Goal: Information Seeking & Learning: Check status

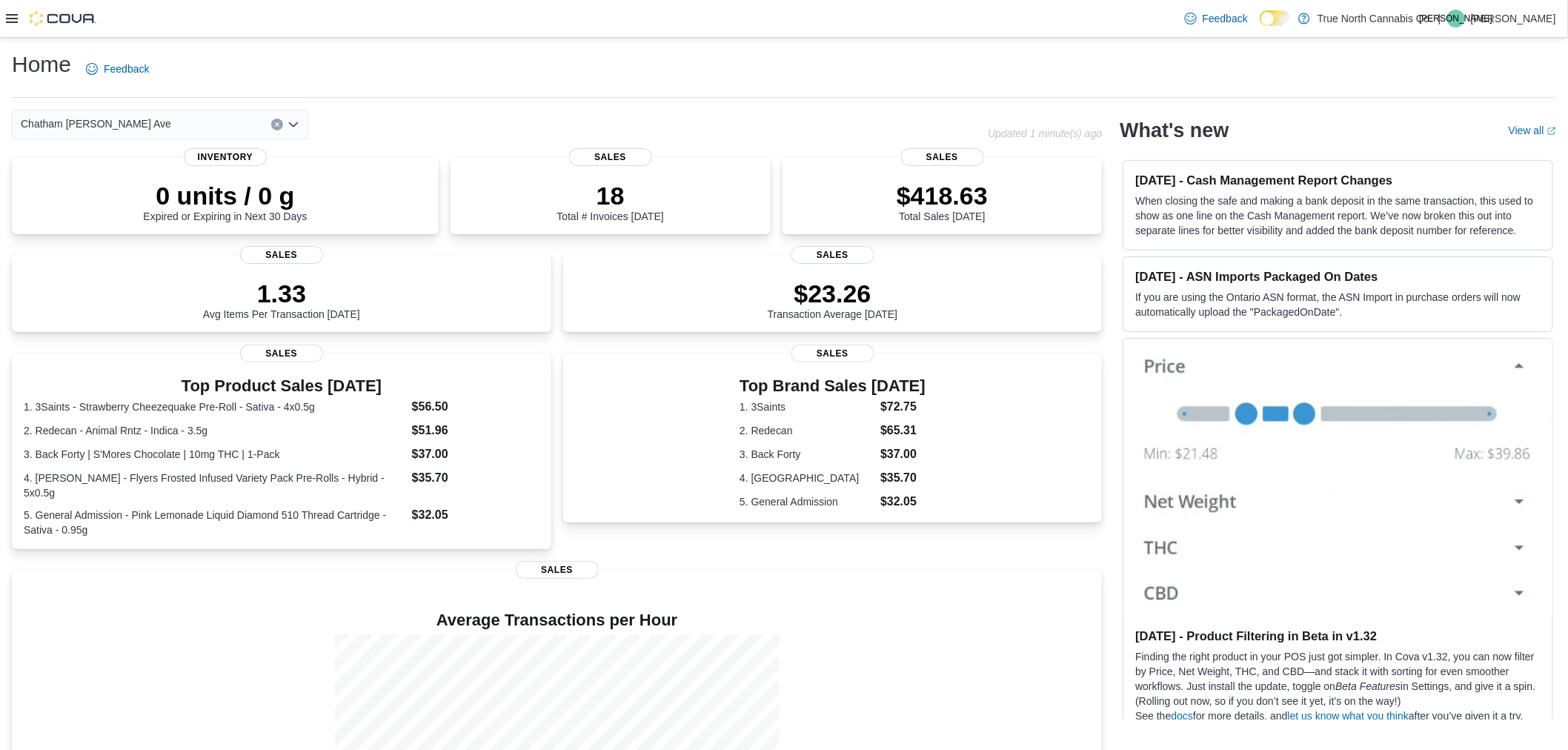
click at [7, 17] on icon at bounding box center [12, 18] width 12 height 12
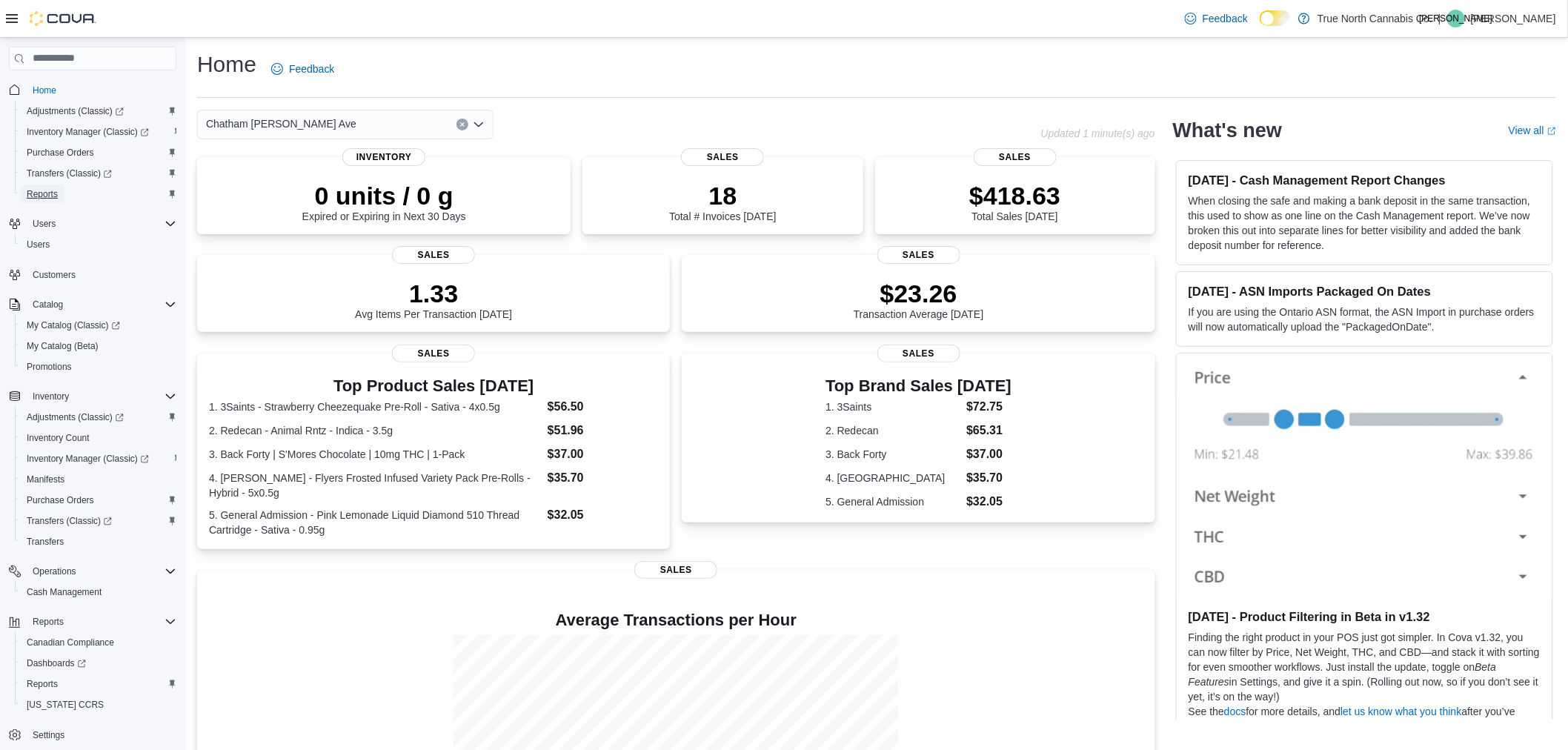
click at [46, 190] on span "Reports" at bounding box center [42, 194] width 32 height 12
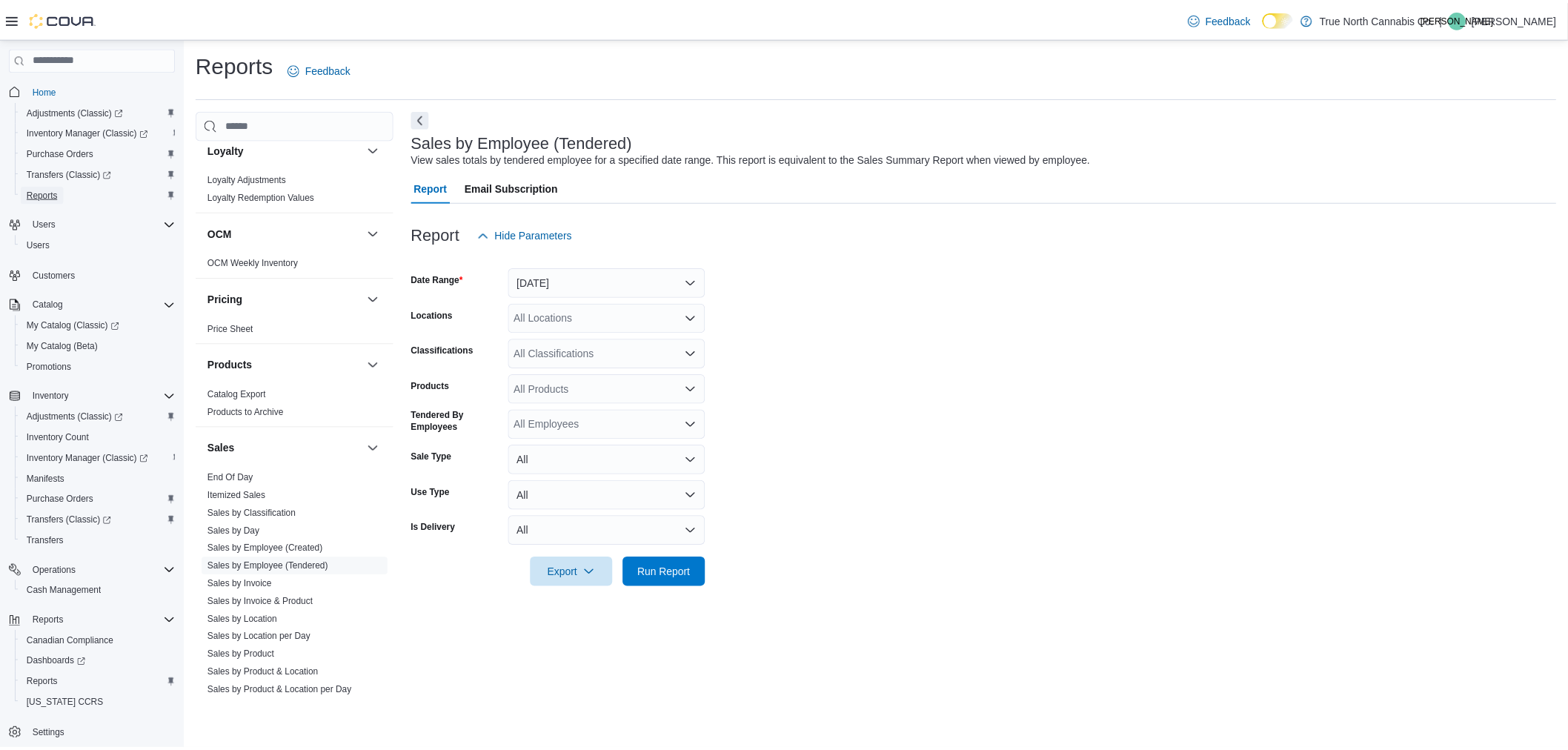
scroll to position [867, 0]
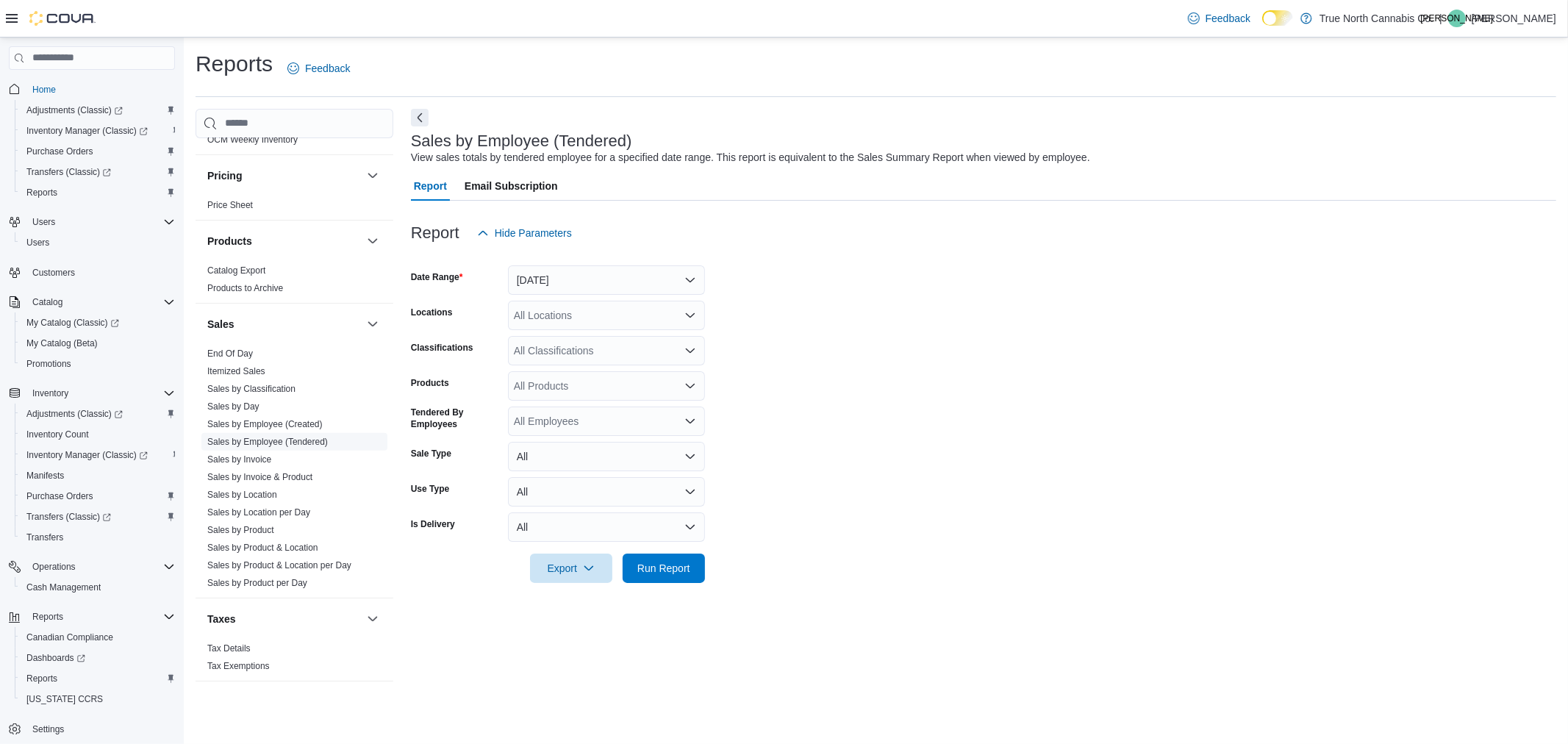
click at [287, 444] on link "Sales by Employee (Tendered)" at bounding box center [267, 442] width 121 height 11
click at [555, 263] on div at bounding box center [983, 257] width 1146 height 18
click at [554, 273] on button "Yesterday" at bounding box center [606, 280] width 197 height 30
click at [555, 340] on span "Today" at bounding box center [614, 339] width 167 height 18
click at [589, 311] on div "All Locations" at bounding box center [606, 315] width 197 height 30
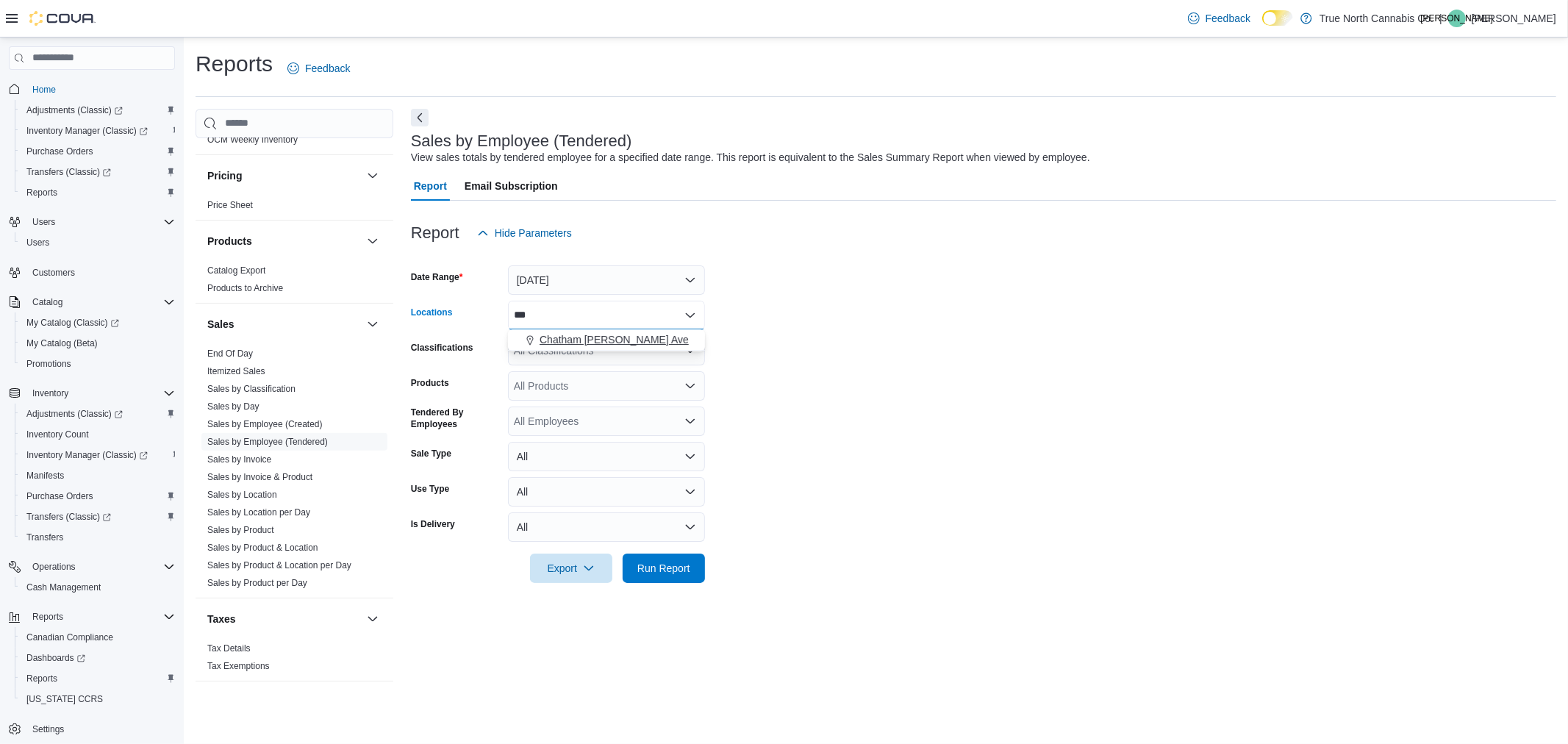
type input "***"
click at [594, 333] on span "Chatham McNaughton Ave" at bounding box center [614, 340] width 149 height 14
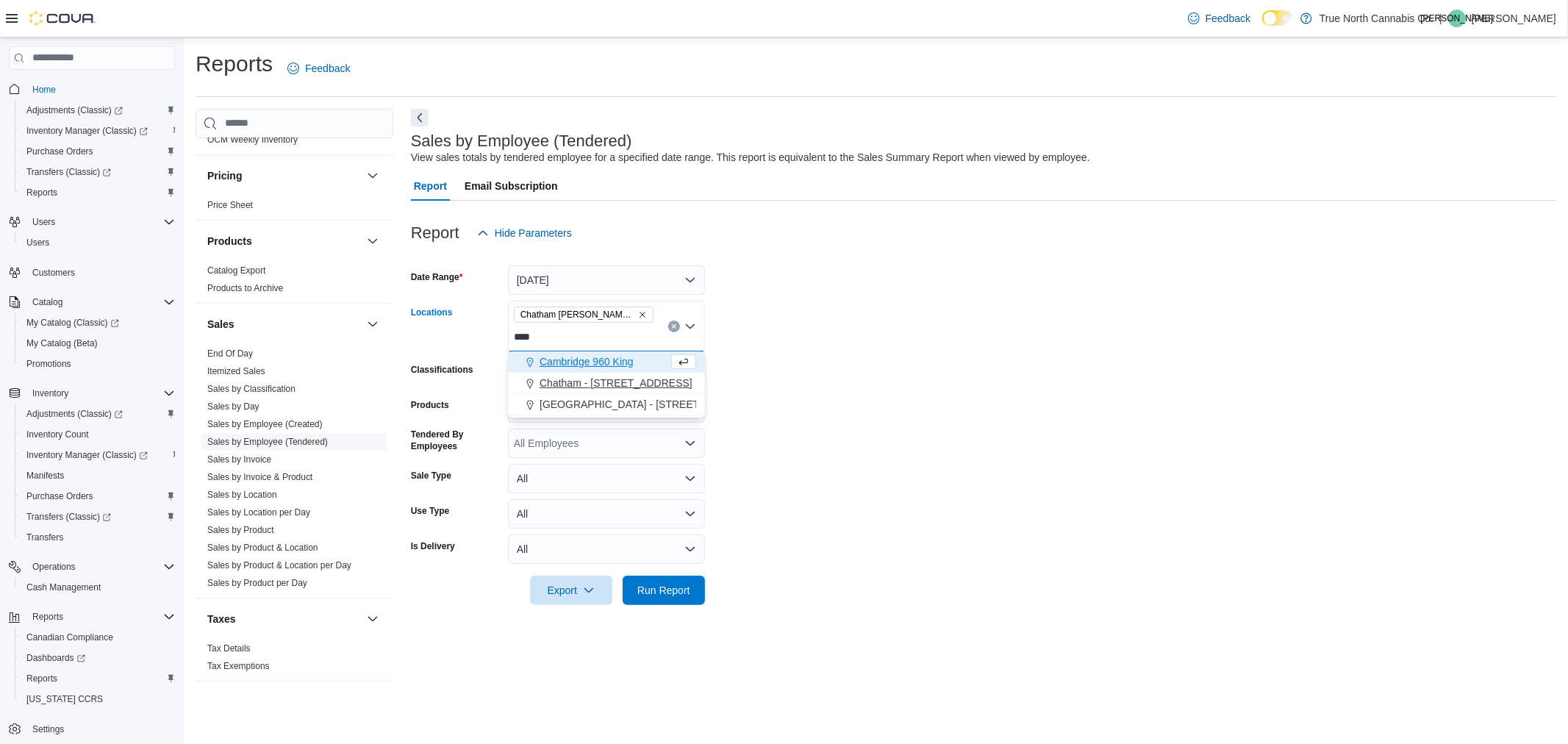
type input "****"
click at [612, 382] on span "Chatham - 85 King St W" at bounding box center [615, 383] width 153 height 14
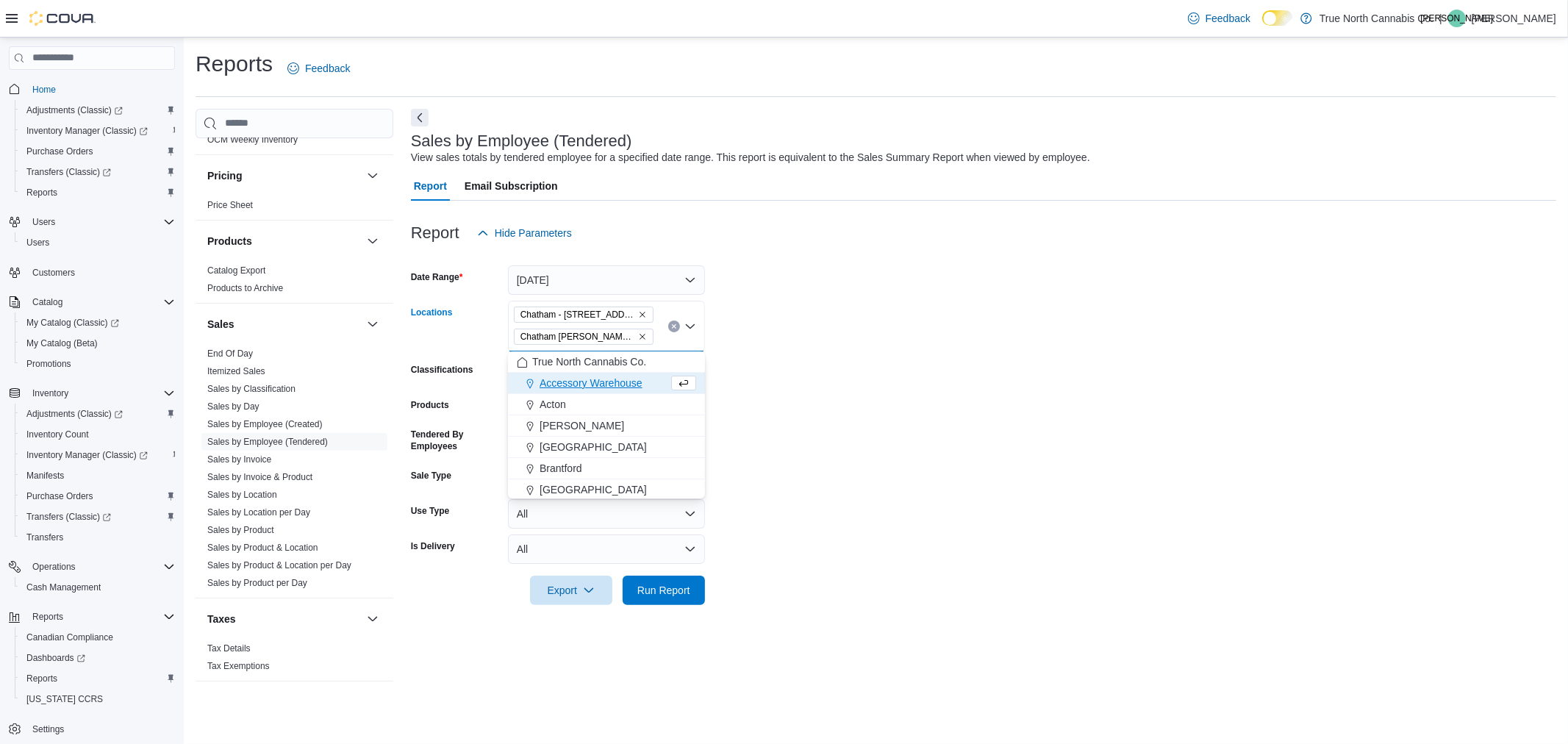
click at [818, 438] on form "Date Range Today Locations Chatham - 85 King St W Chatham McNaughton Ave Combo …" at bounding box center [983, 426] width 1146 height 357
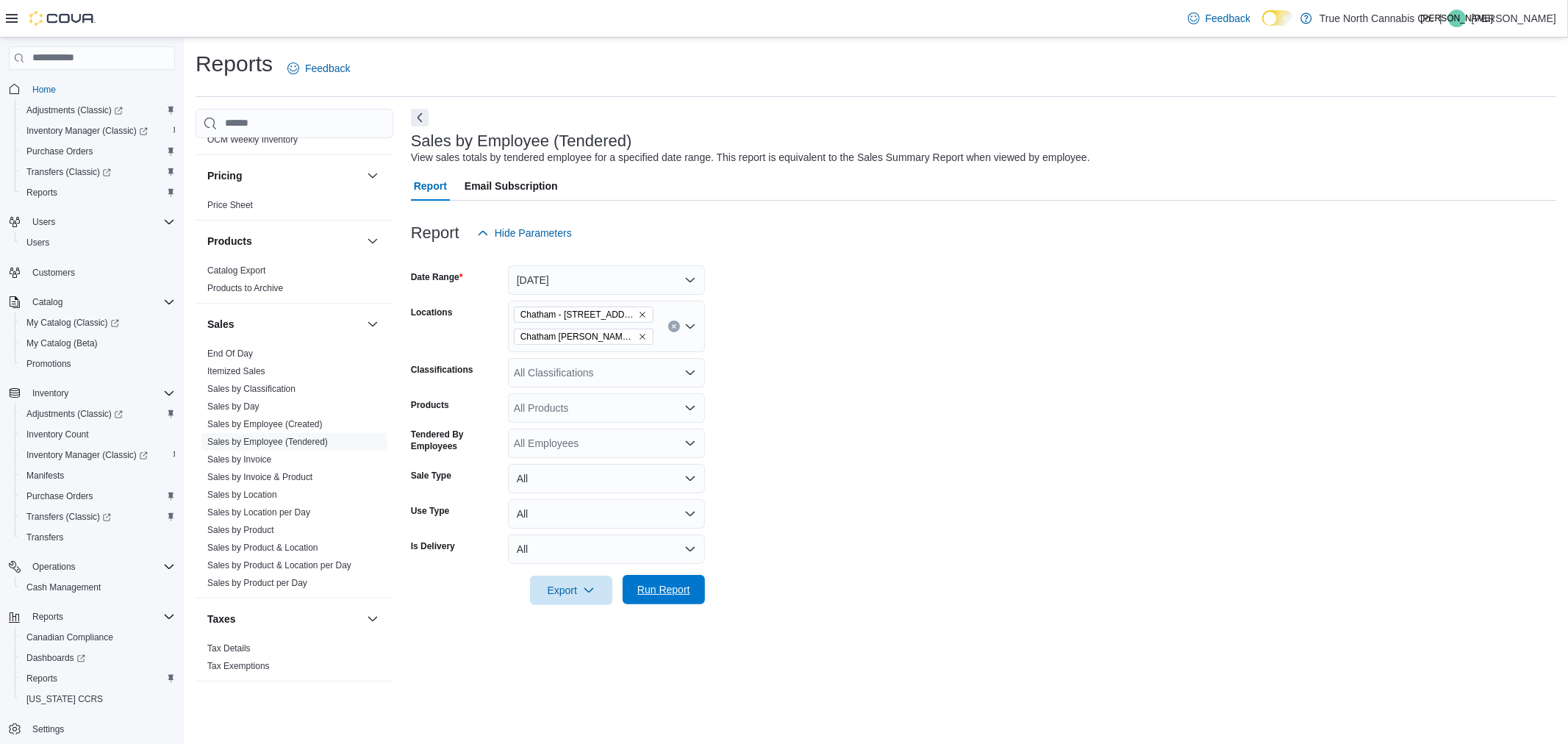
click at [674, 594] on span "Run Report" at bounding box center [664, 589] width 53 height 14
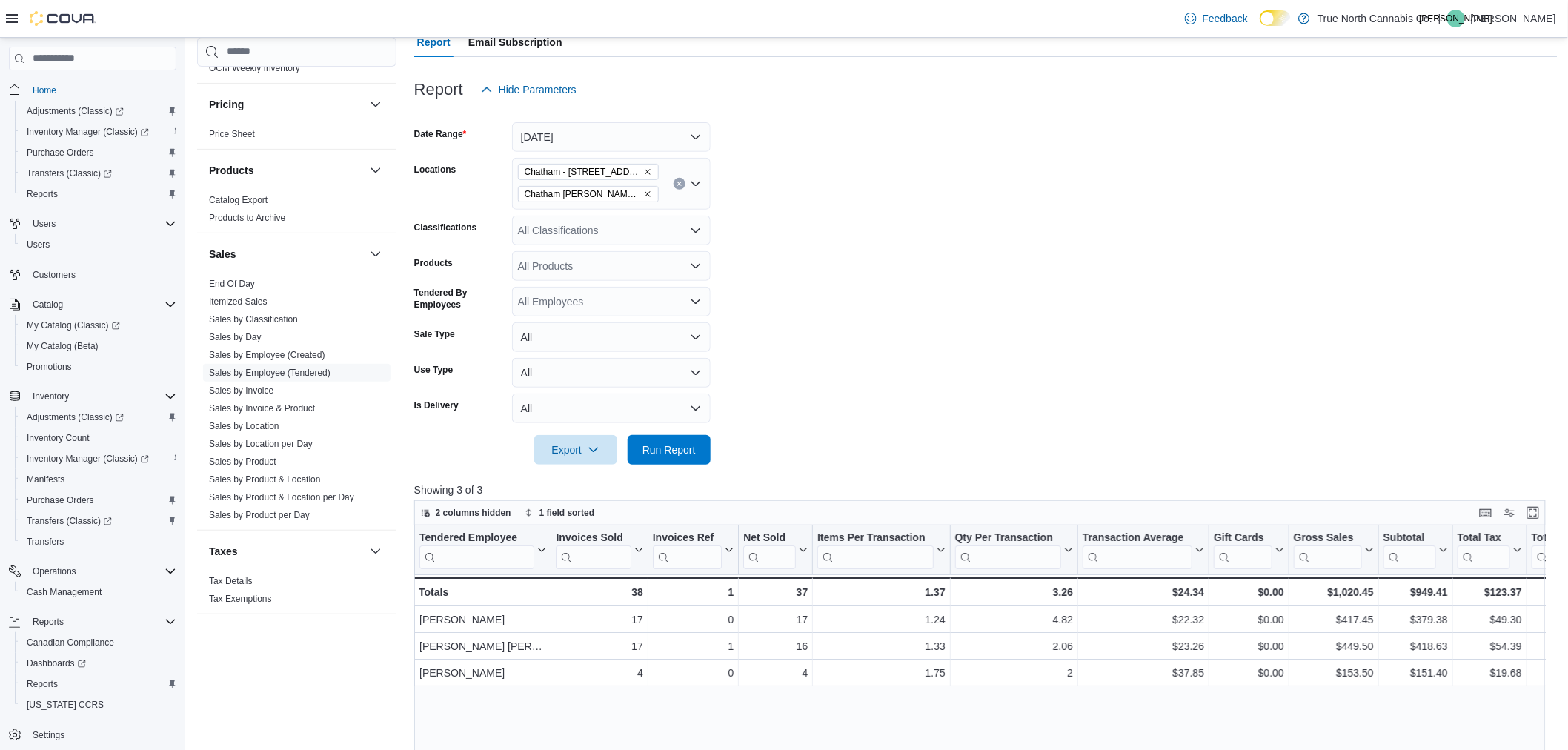
scroll to position [247, 0]
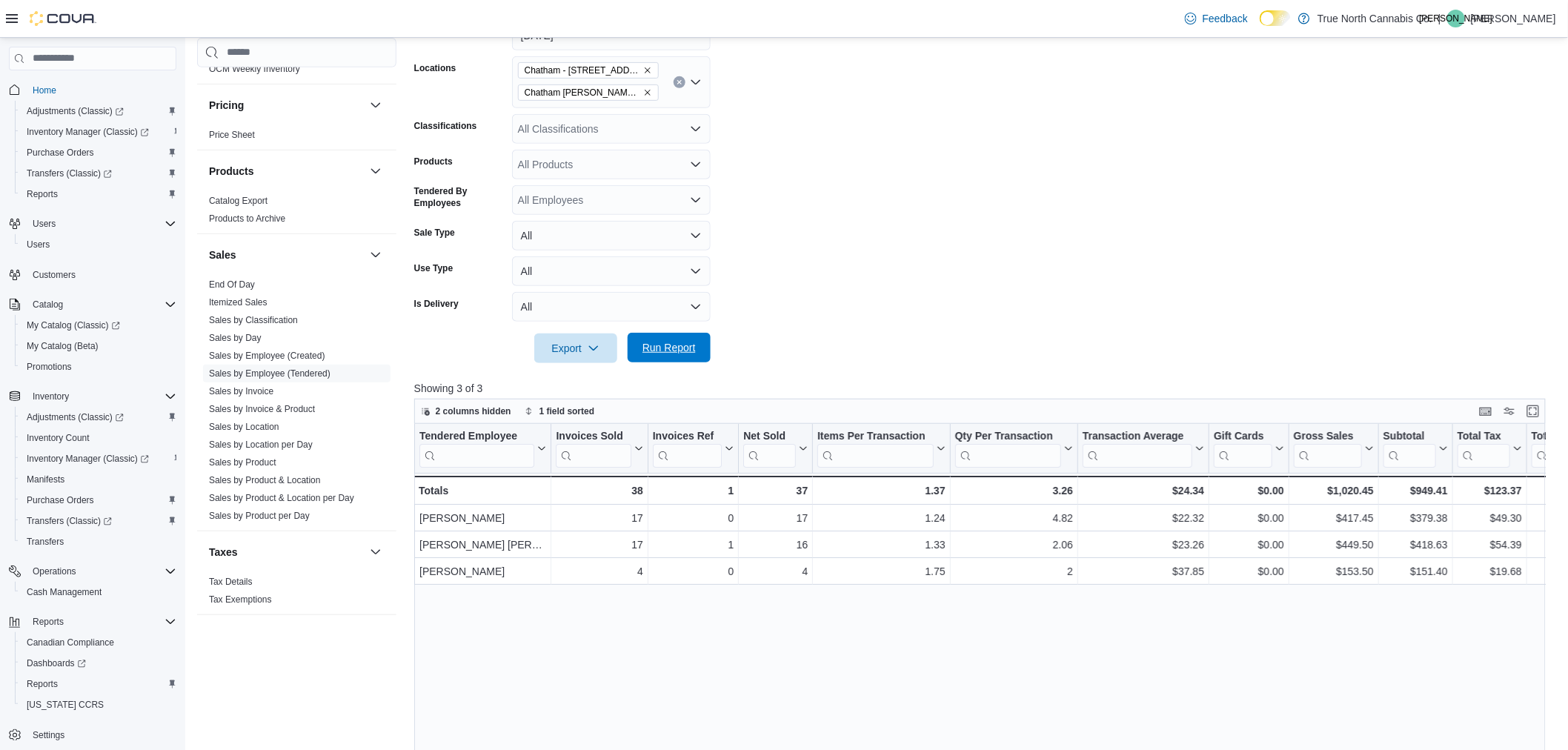
click at [691, 346] on span "Run Report" at bounding box center [669, 347] width 53 height 14
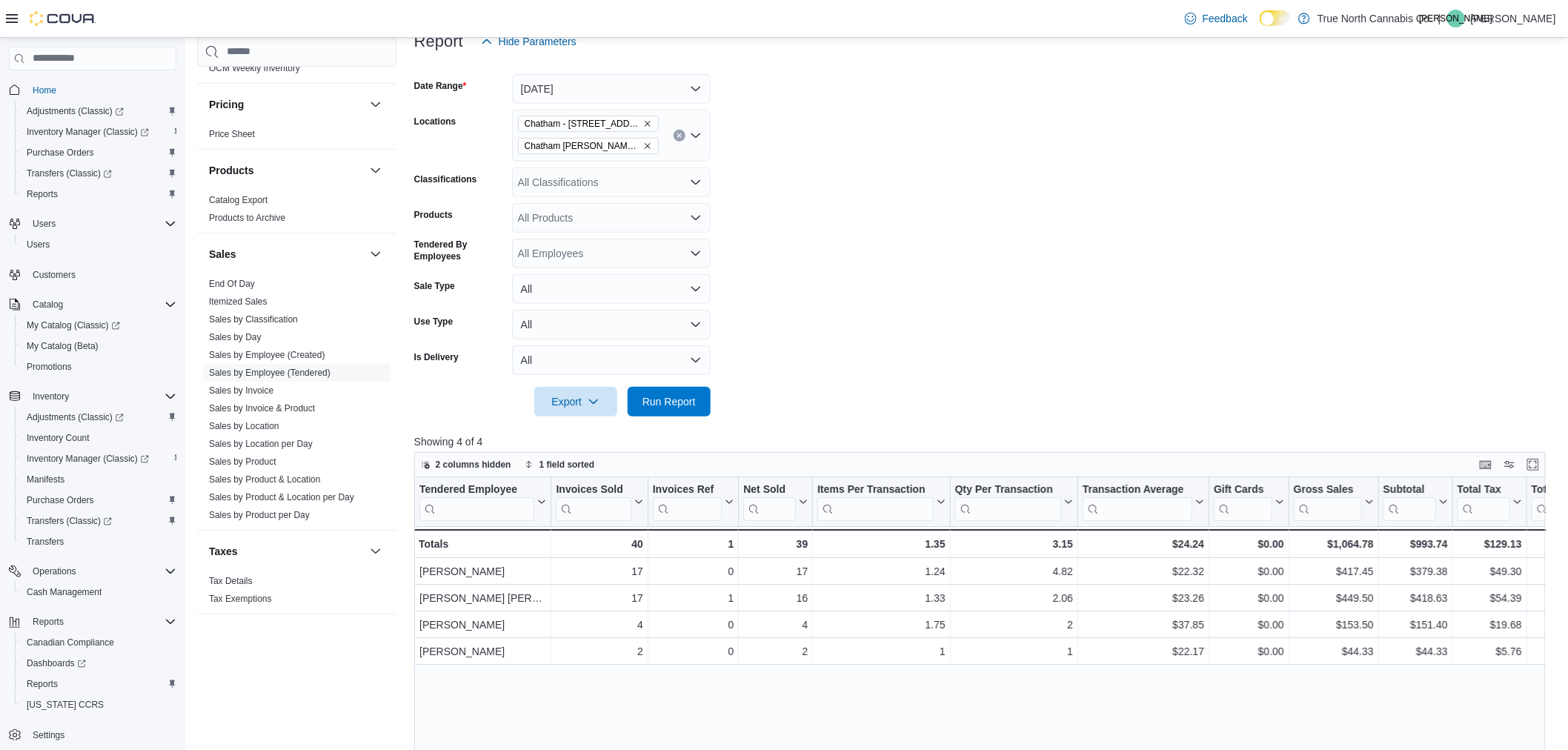
scroll to position [164, 0]
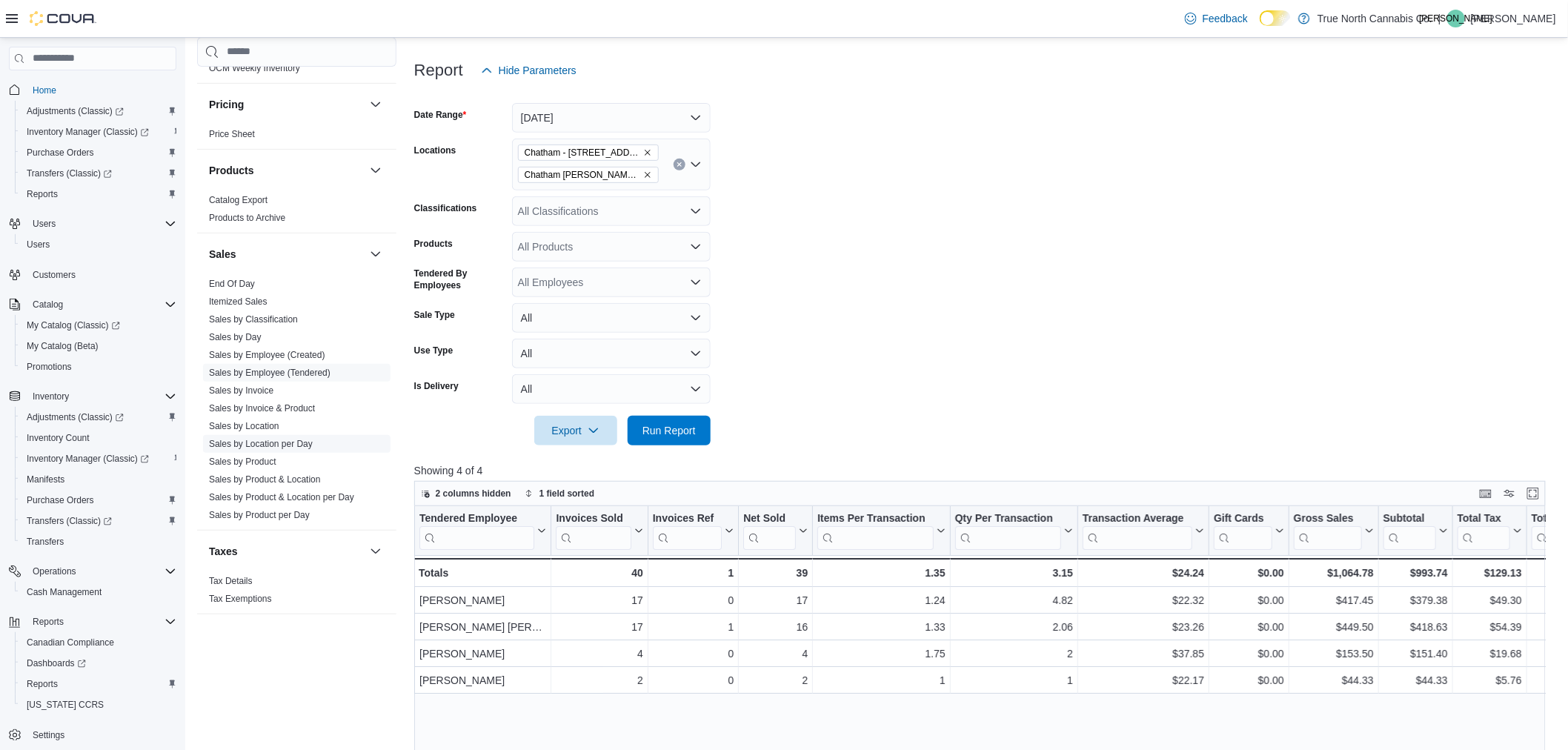
click at [275, 444] on link "Sales by Location per Day" at bounding box center [261, 444] width 104 height 11
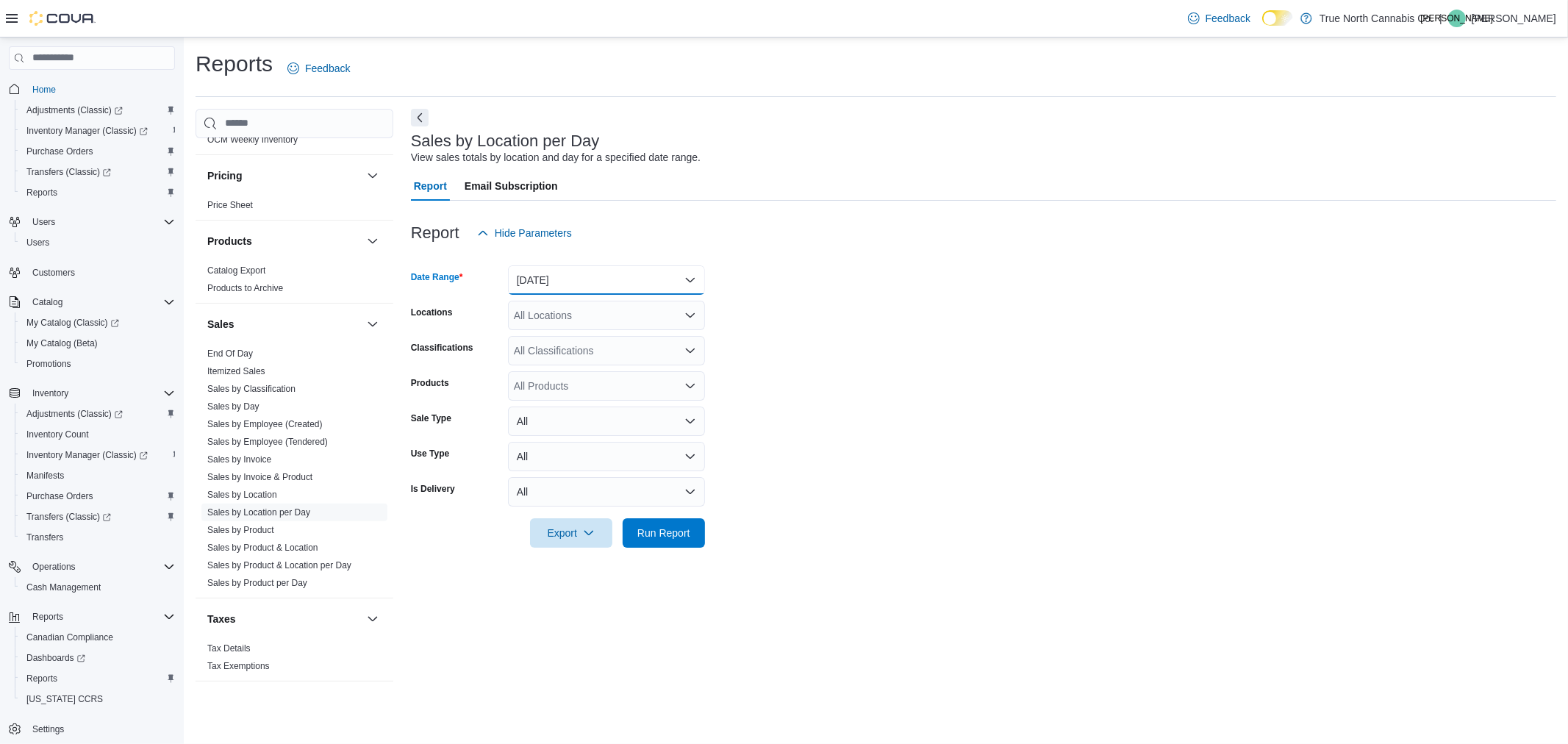
click at [540, 279] on button "Yesterday" at bounding box center [606, 280] width 197 height 30
click at [564, 338] on span "Today" at bounding box center [614, 339] width 167 height 18
click at [555, 313] on div "All Locations" at bounding box center [606, 315] width 197 height 30
type input "****"
click at [614, 361] on span "Chatham - 85 King St W" at bounding box center [615, 360] width 153 height 14
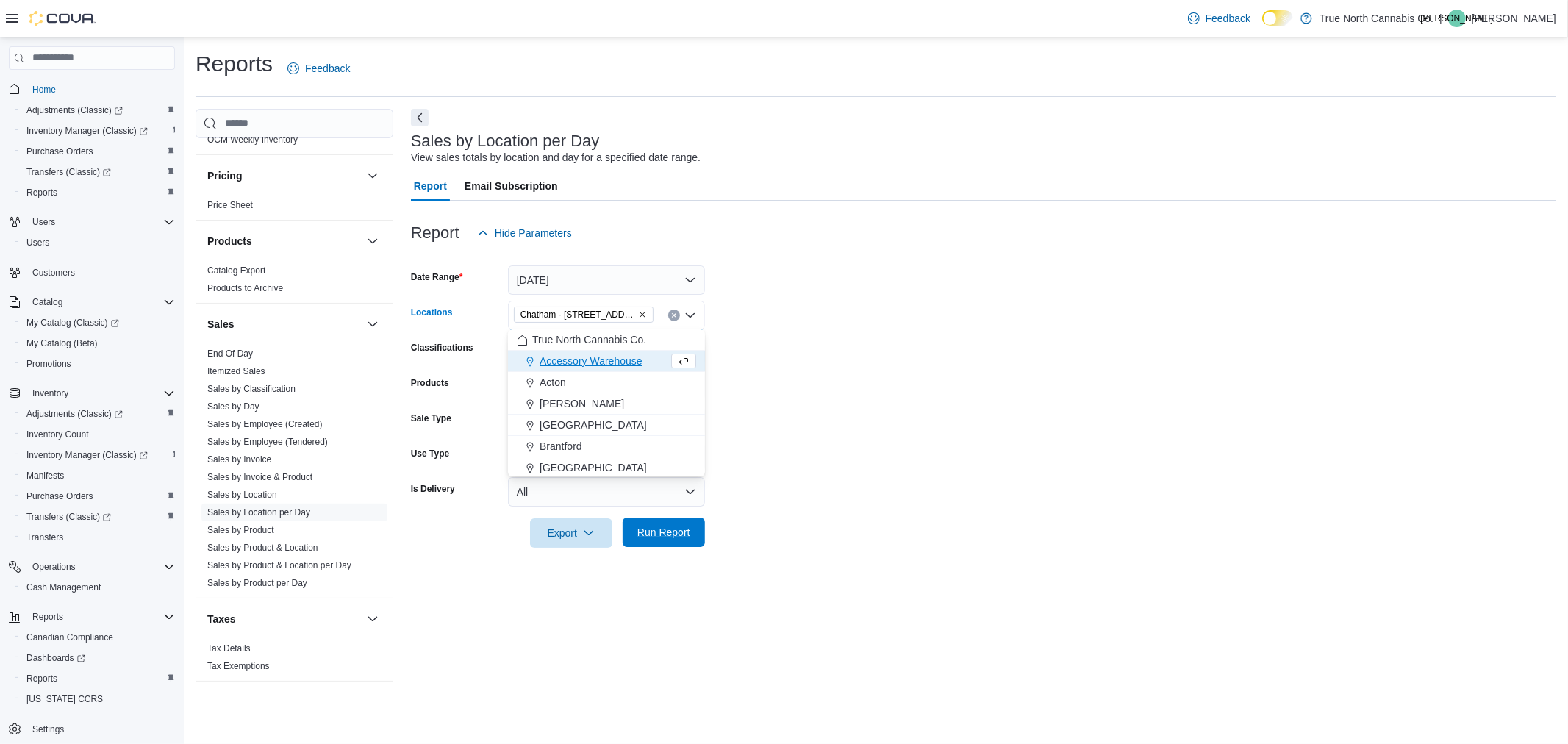
click at [691, 545] on span "Run Report" at bounding box center [664, 532] width 64 height 30
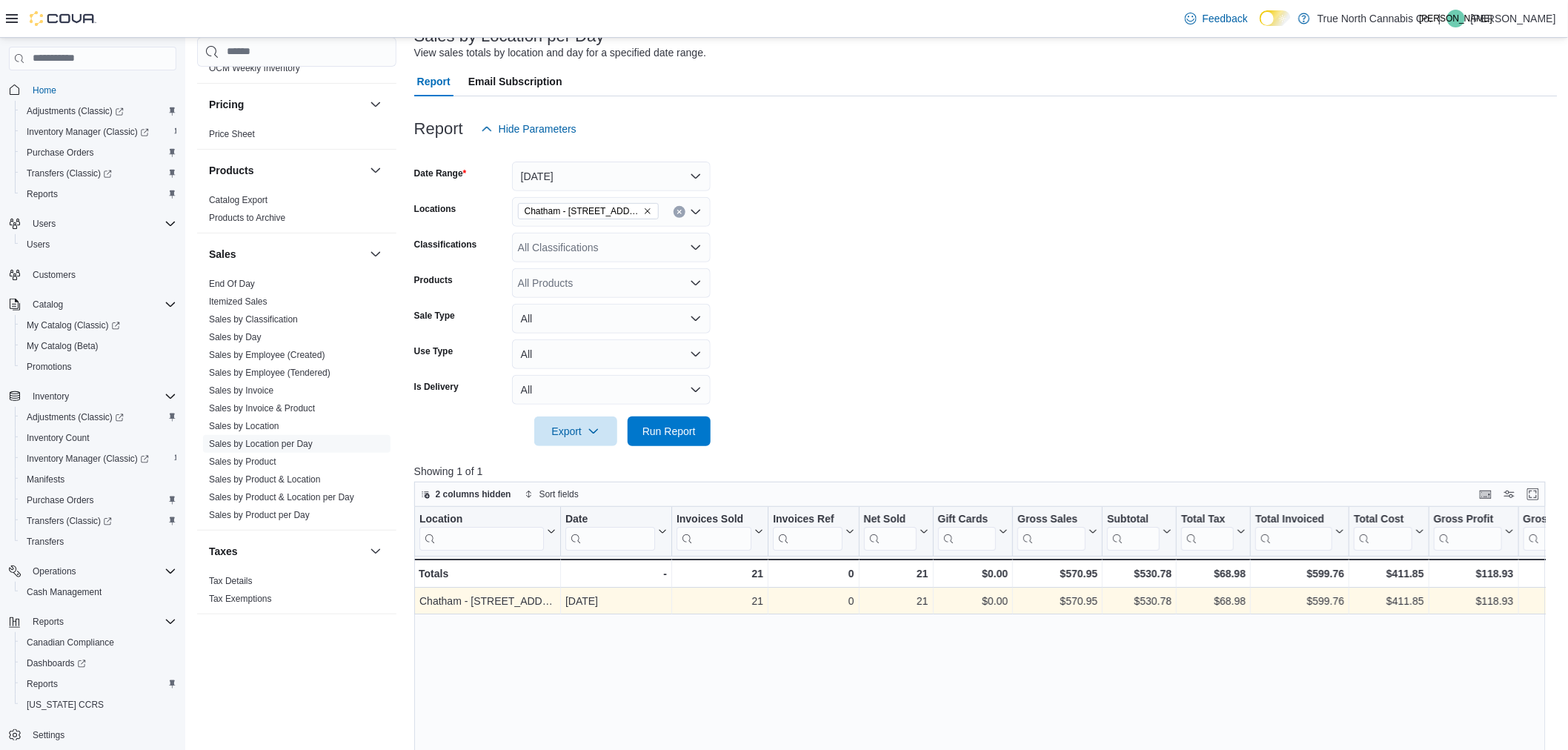
scroll to position [329, 0]
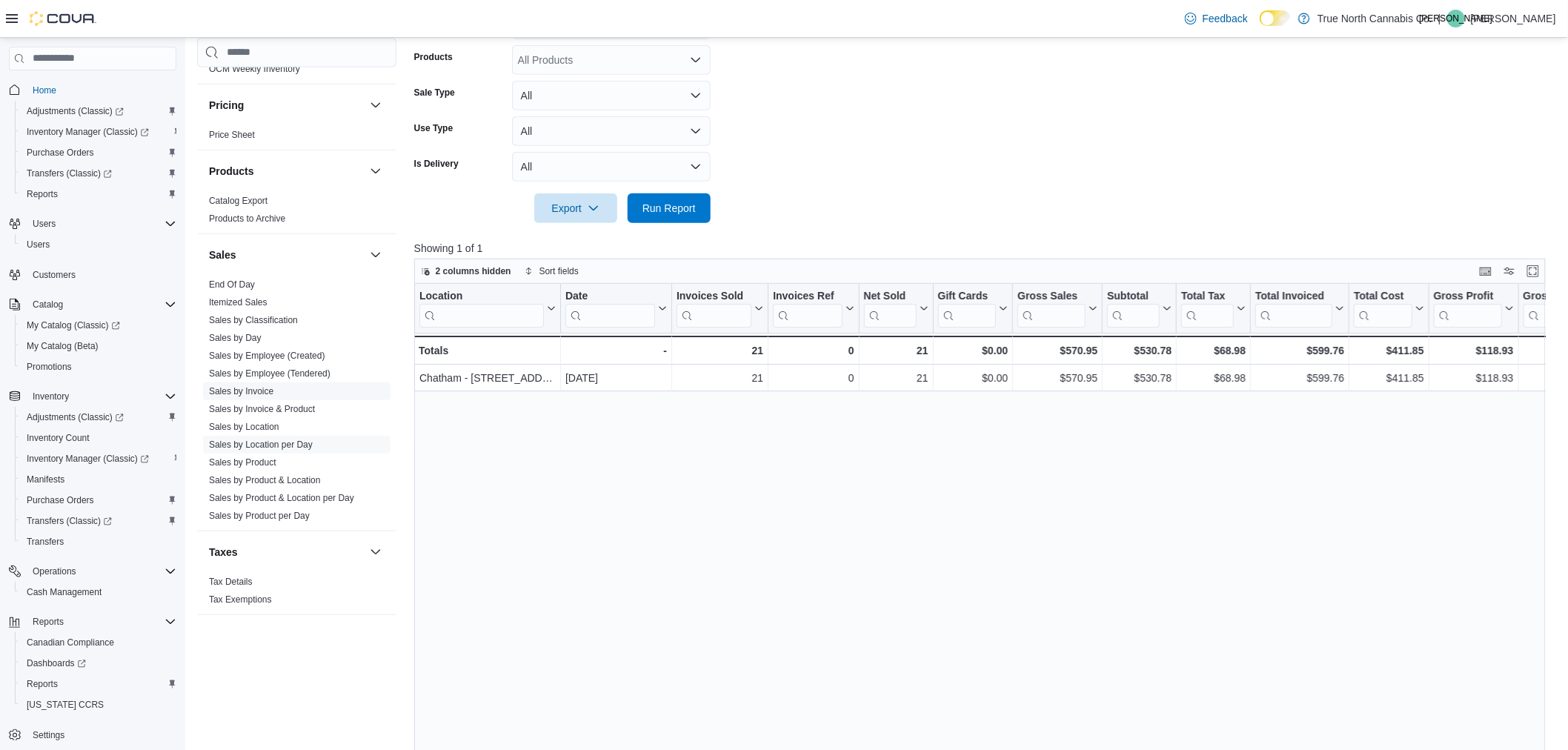
click at [258, 389] on link "Sales by Invoice" at bounding box center [242, 390] width 65 height 11
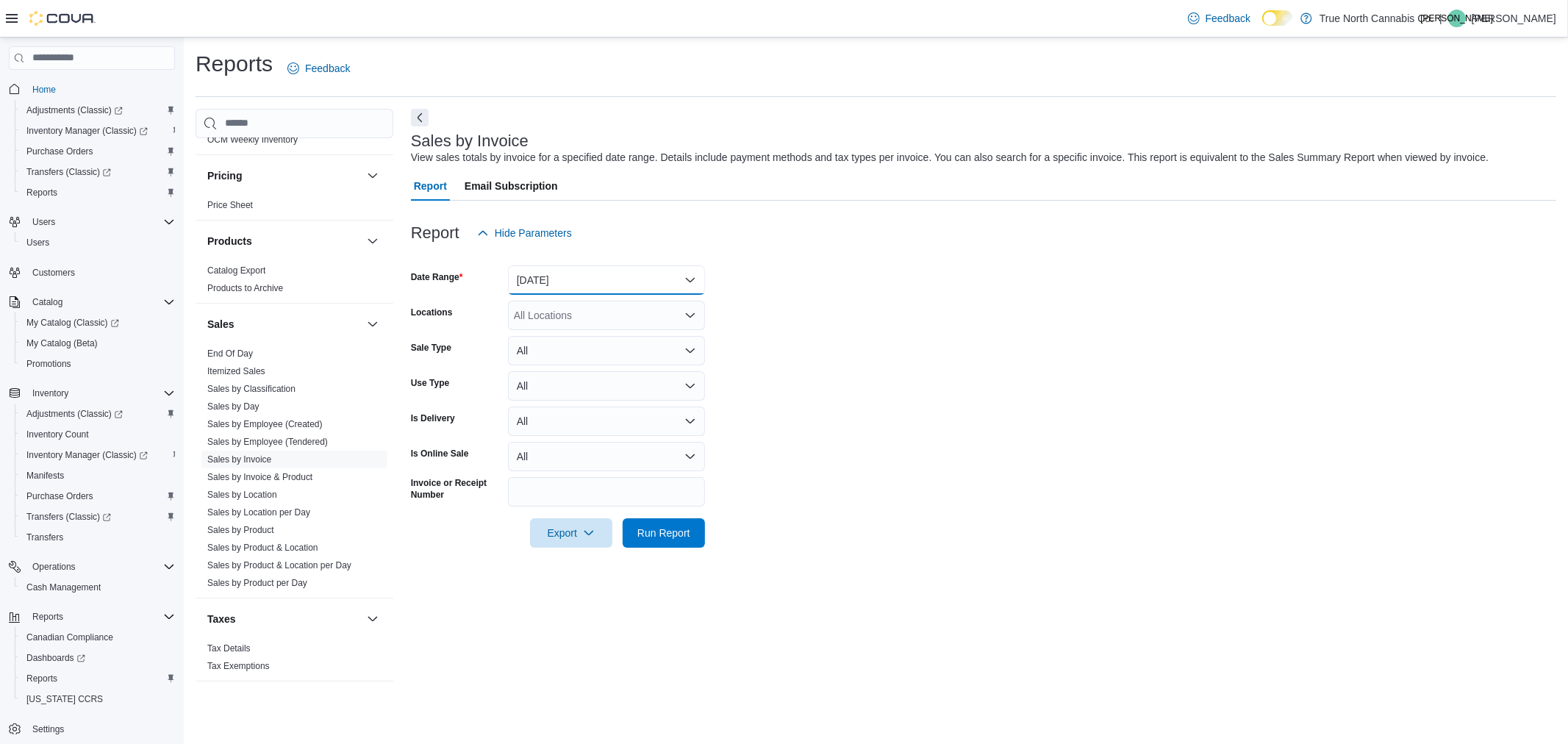
click at [560, 272] on button "Yesterday" at bounding box center [606, 280] width 197 height 30
click at [590, 338] on span "Today" at bounding box center [614, 339] width 167 height 18
click at [581, 326] on div "All Locations" at bounding box center [606, 315] width 197 height 30
type input "****"
click at [630, 357] on span "Chatham - 85 King St W" at bounding box center [615, 360] width 153 height 14
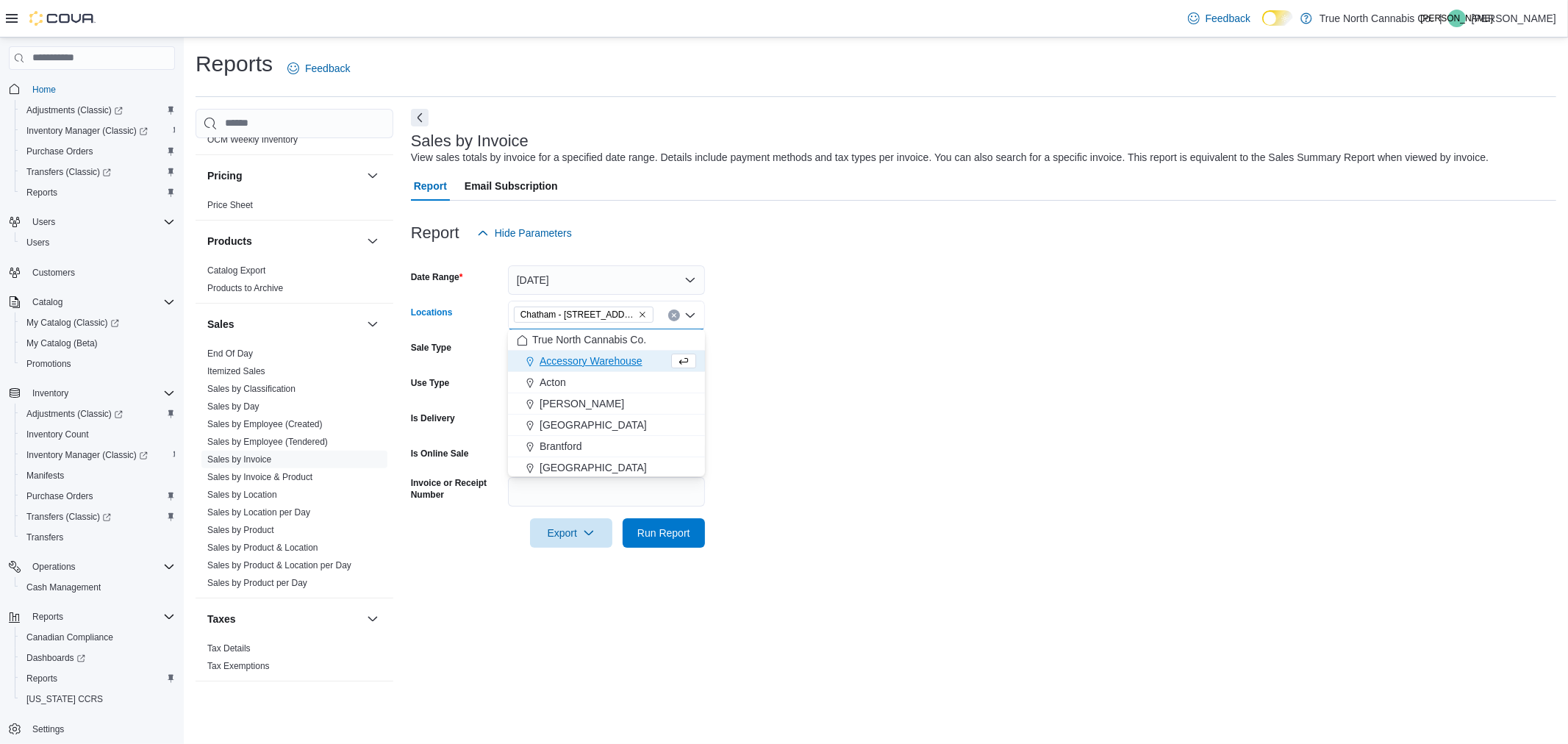
click at [777, 317] on form "Date Range Today Locations Chatham - 85 King St W Combo box. Selected. Chatham …" at bounding box center [983, 397] width 1146 height 300
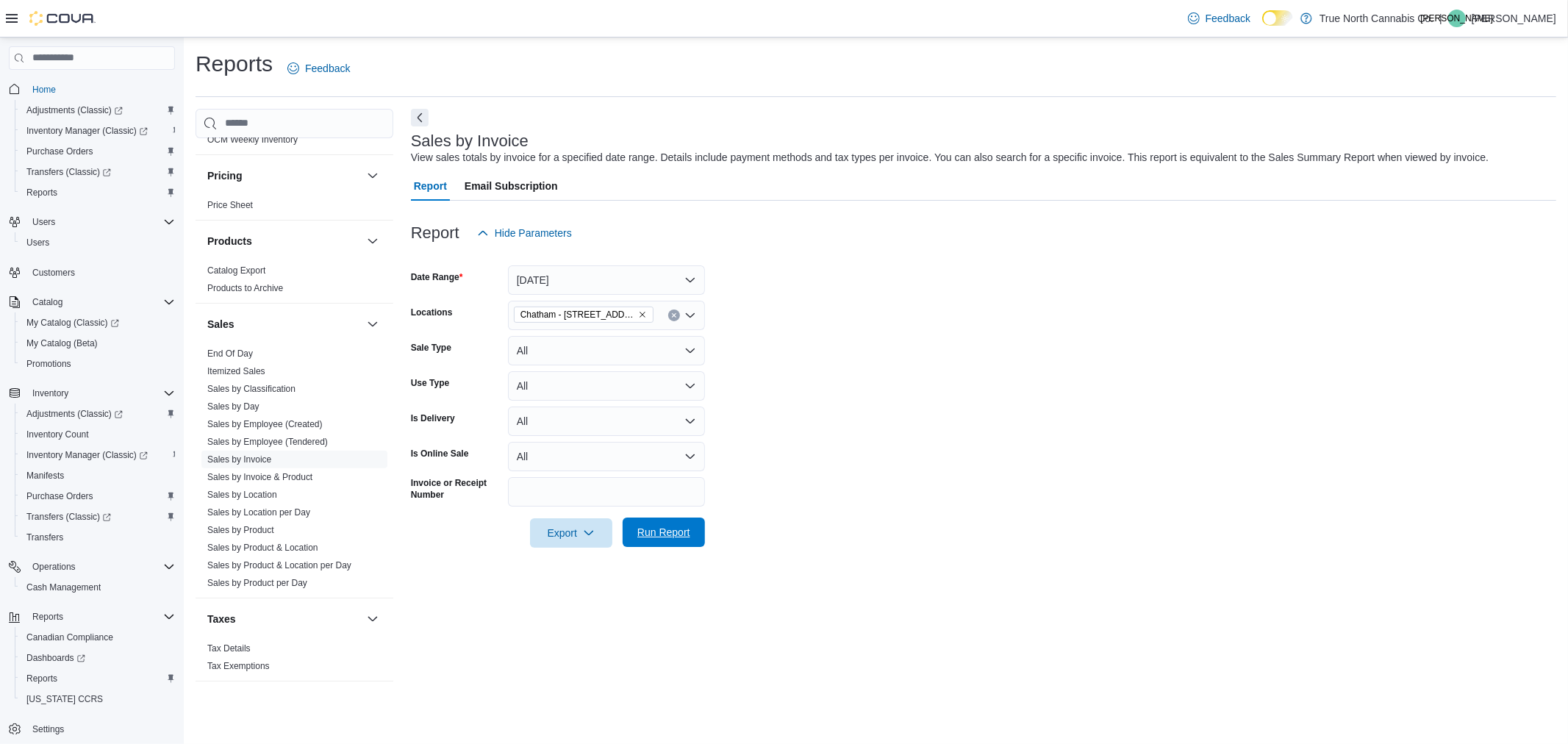
click at [699, 530] on button "Run Report" at bounding box center [664, 532] width 82 height 30
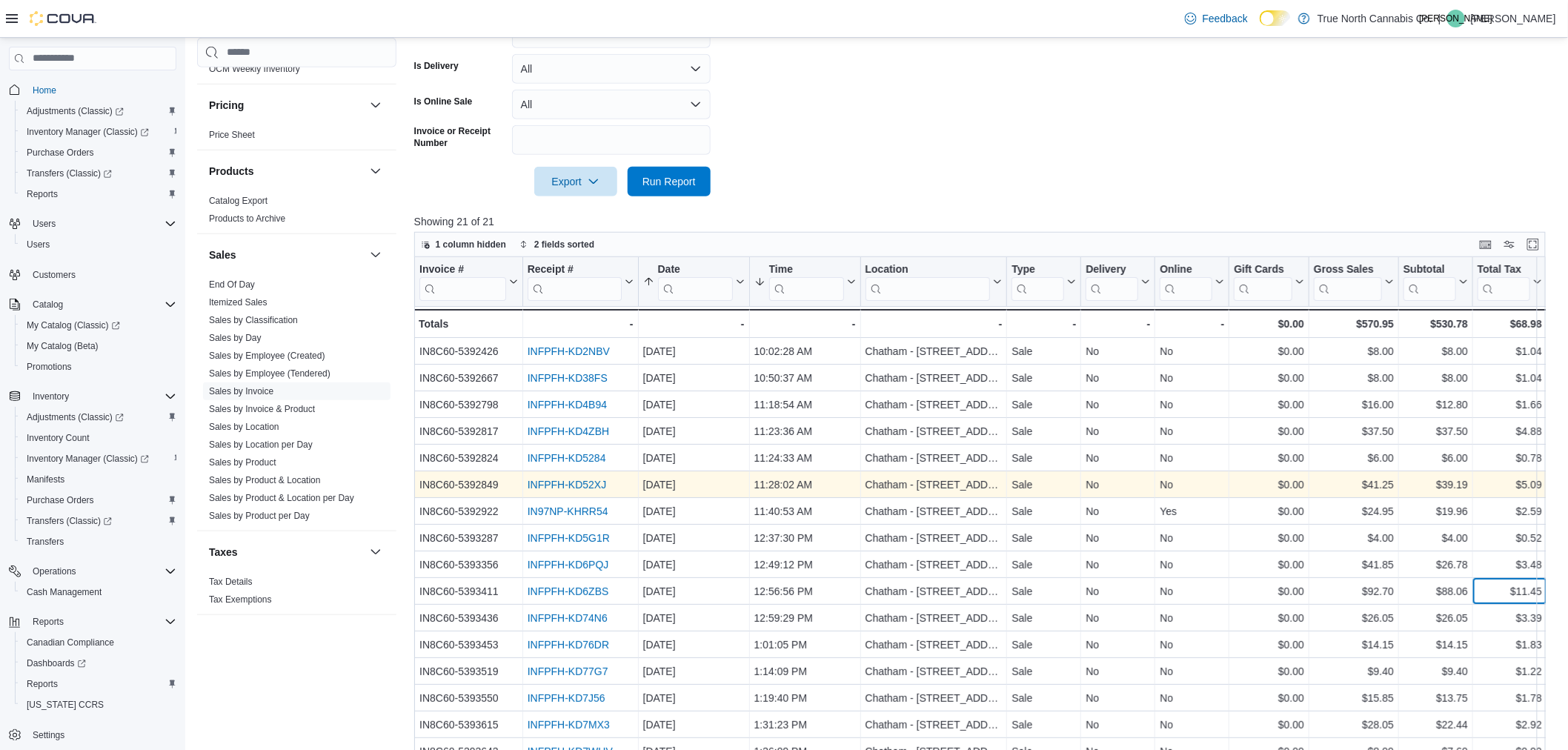
scroll to position [449, 0]
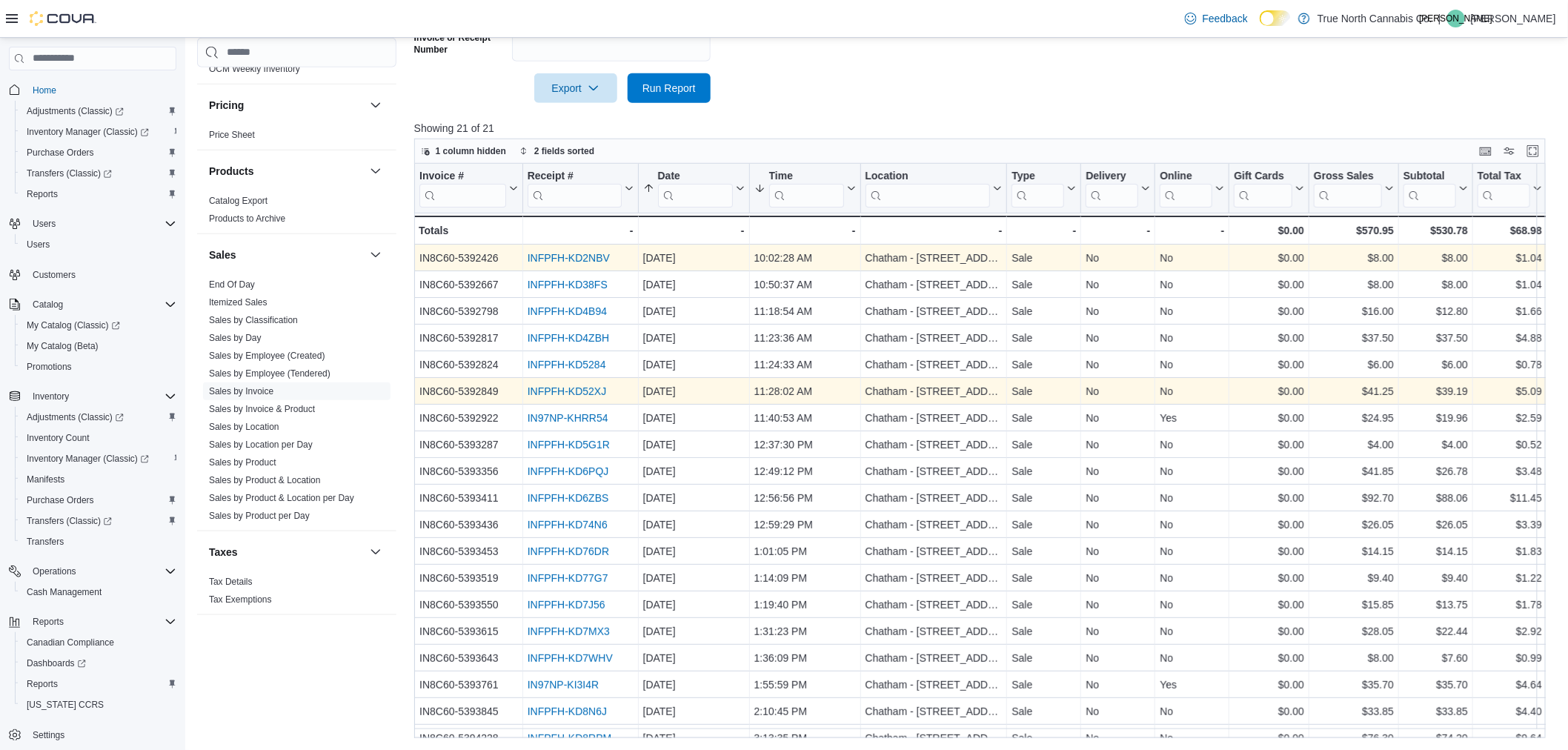
click at [589, 257] on link "INFPFH-KD2NBV" at bounding box center [567, 257] width 82 height 12
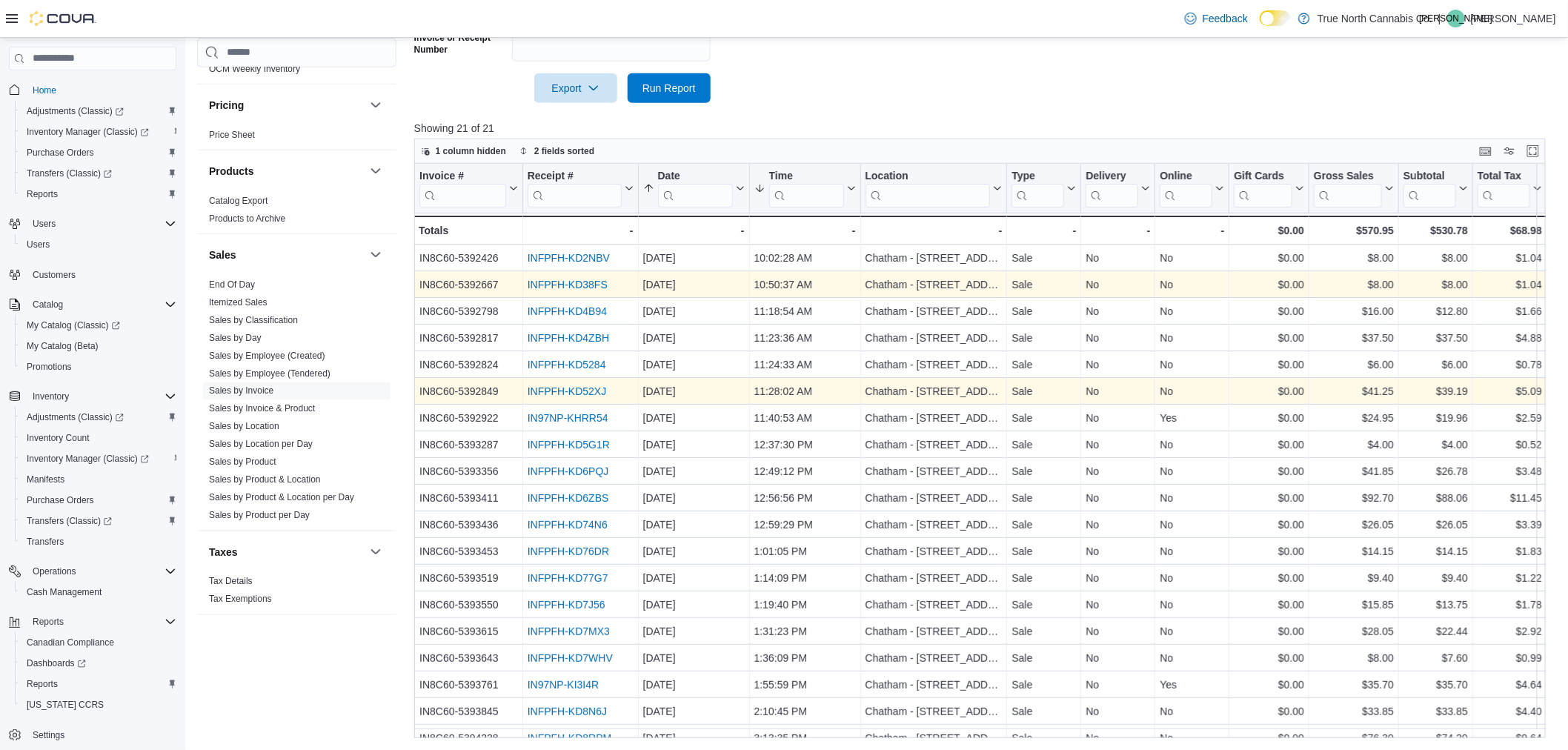
click at [575, 276] on div "INFPFH-KD38FS" at bounding box center [580, 285] width 106 height 18
click at [575, 285] on link "INFPFH-KD38FS" at bounding box center [566, 284] width 80 height 12
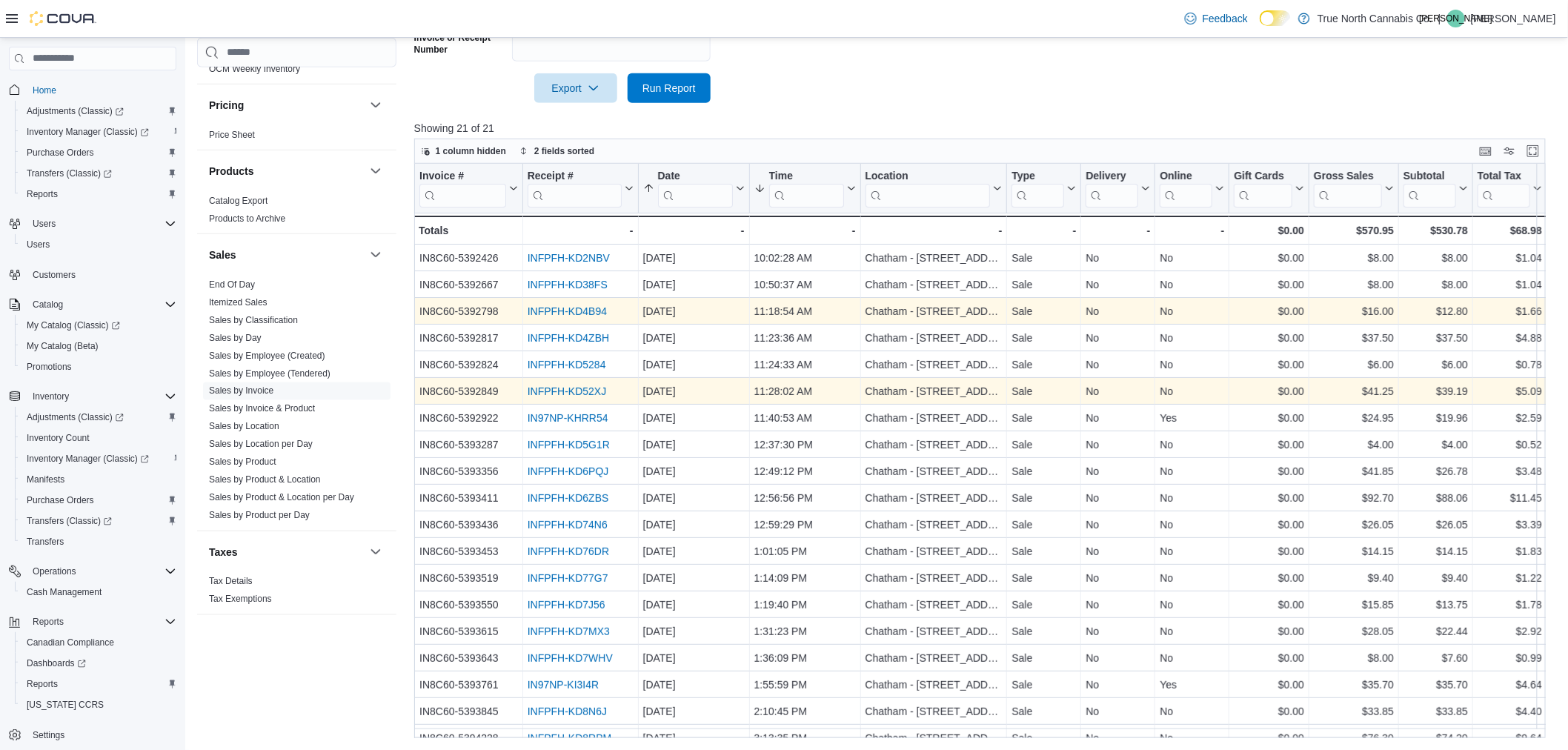
click at [598, 311] on link "INFPFH-KD4B94" at bounding box center [566, 311] width 79 height 12
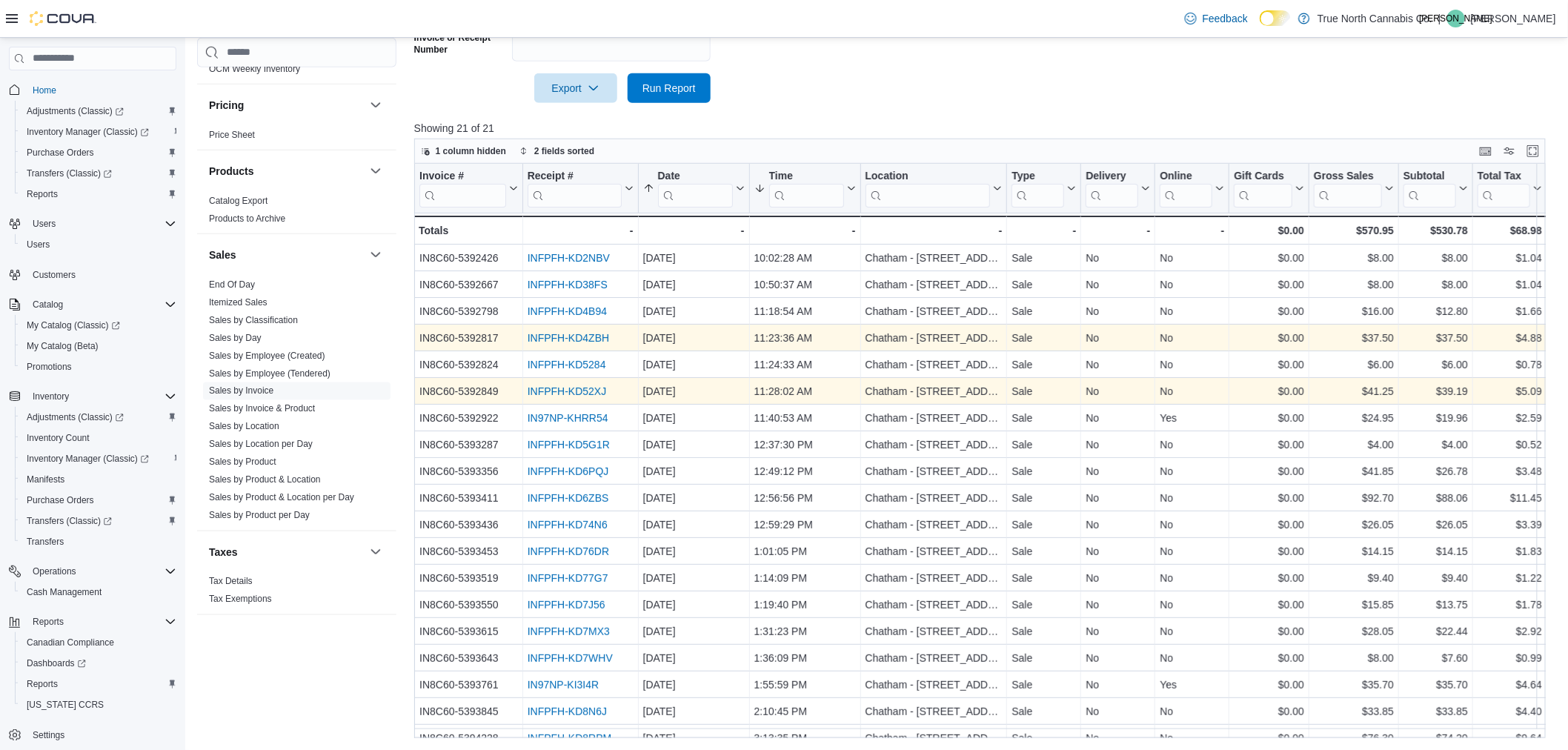
click at [578, 339] on link "INFPFH-KD4ZBH" at bounding box center [567, 337] width 81 height 12
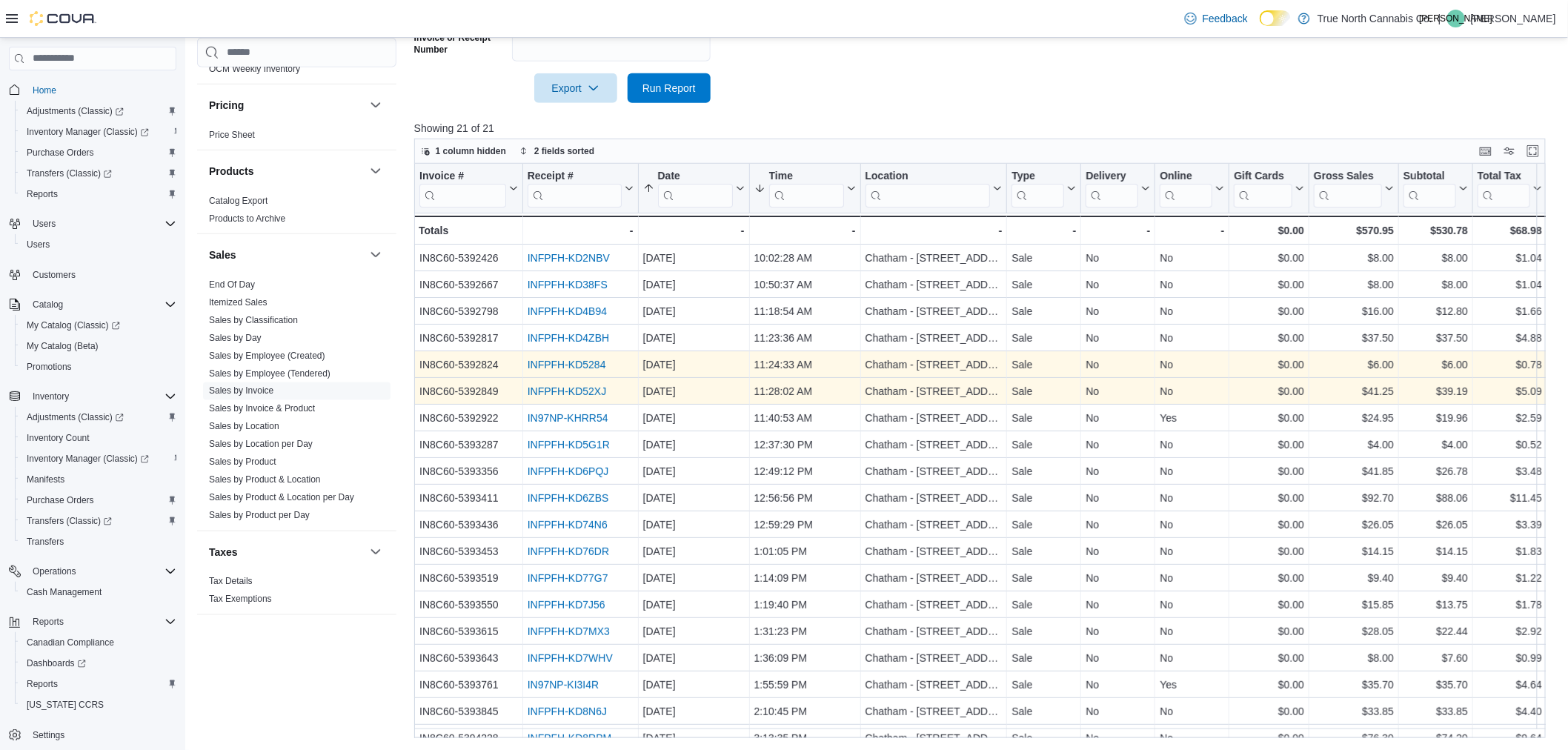
click at [591, 364] on link "INFPFH-KD5284" at bounding box center [565, 364] width 78 height 12
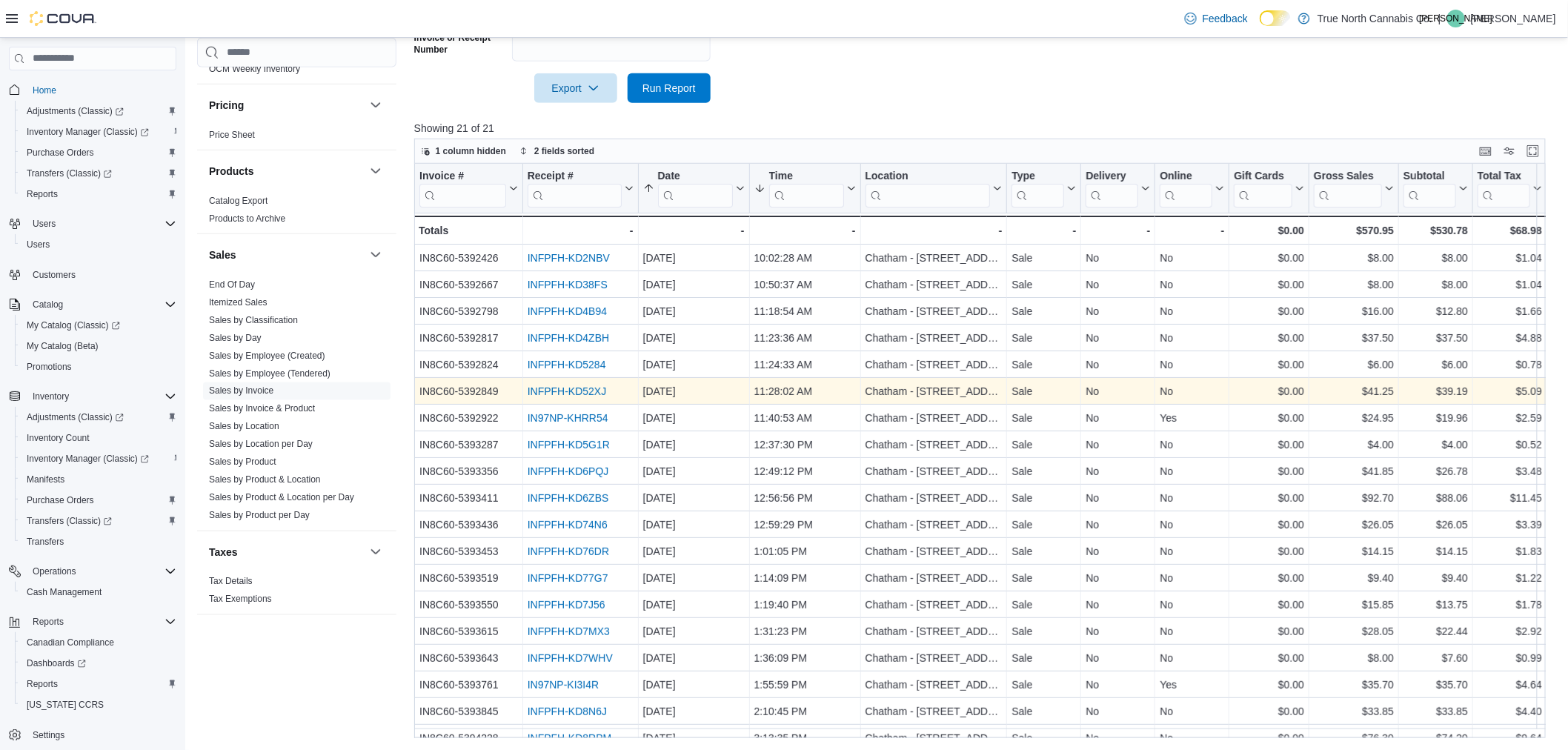
click at [589, 389] on link "INFPFH-KD52XJ" at bounding box center [566, 390] width 79 height 12
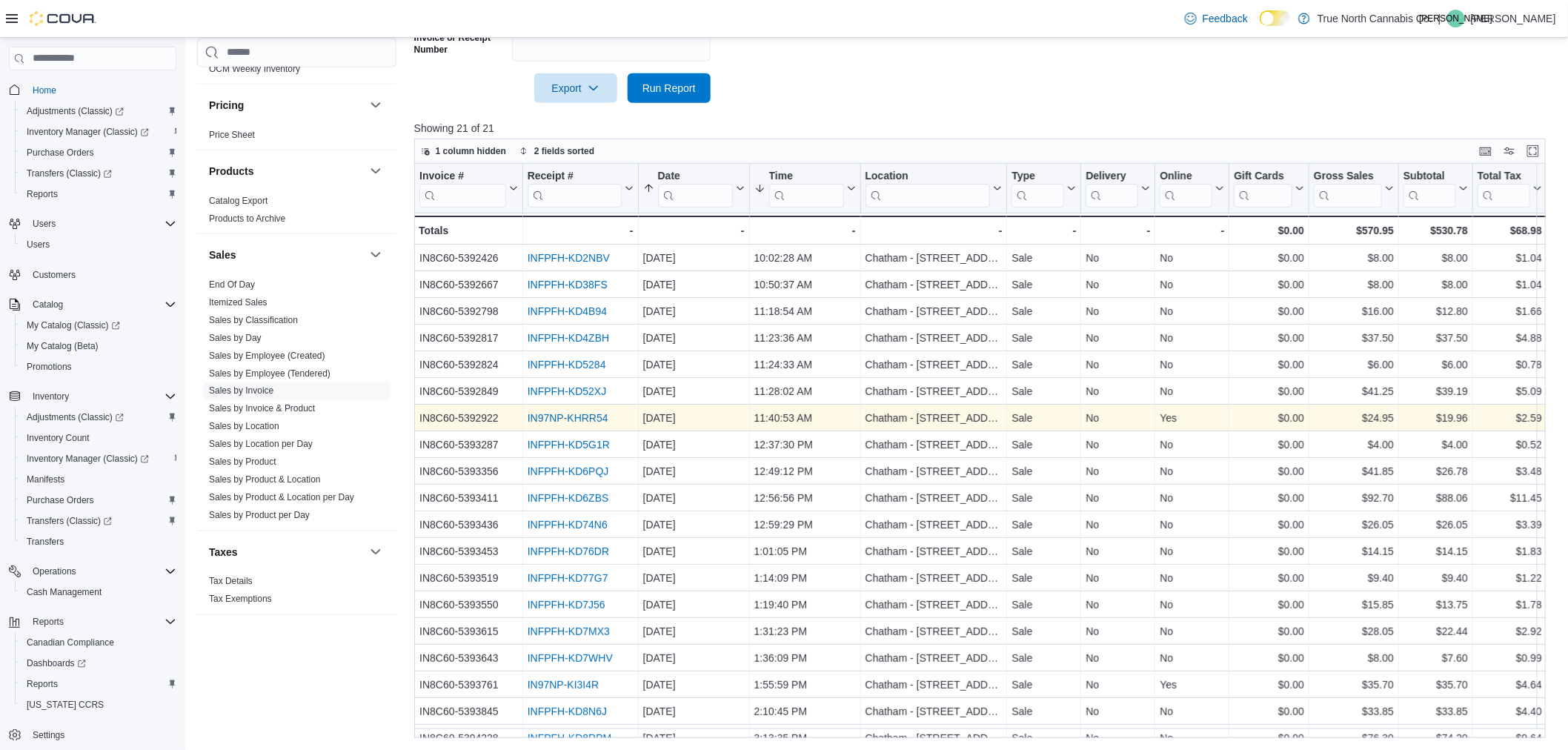
click at [553, 417] on link "IN97NP-KHRR54" at bounding box center [567, 417] width 81 height 12
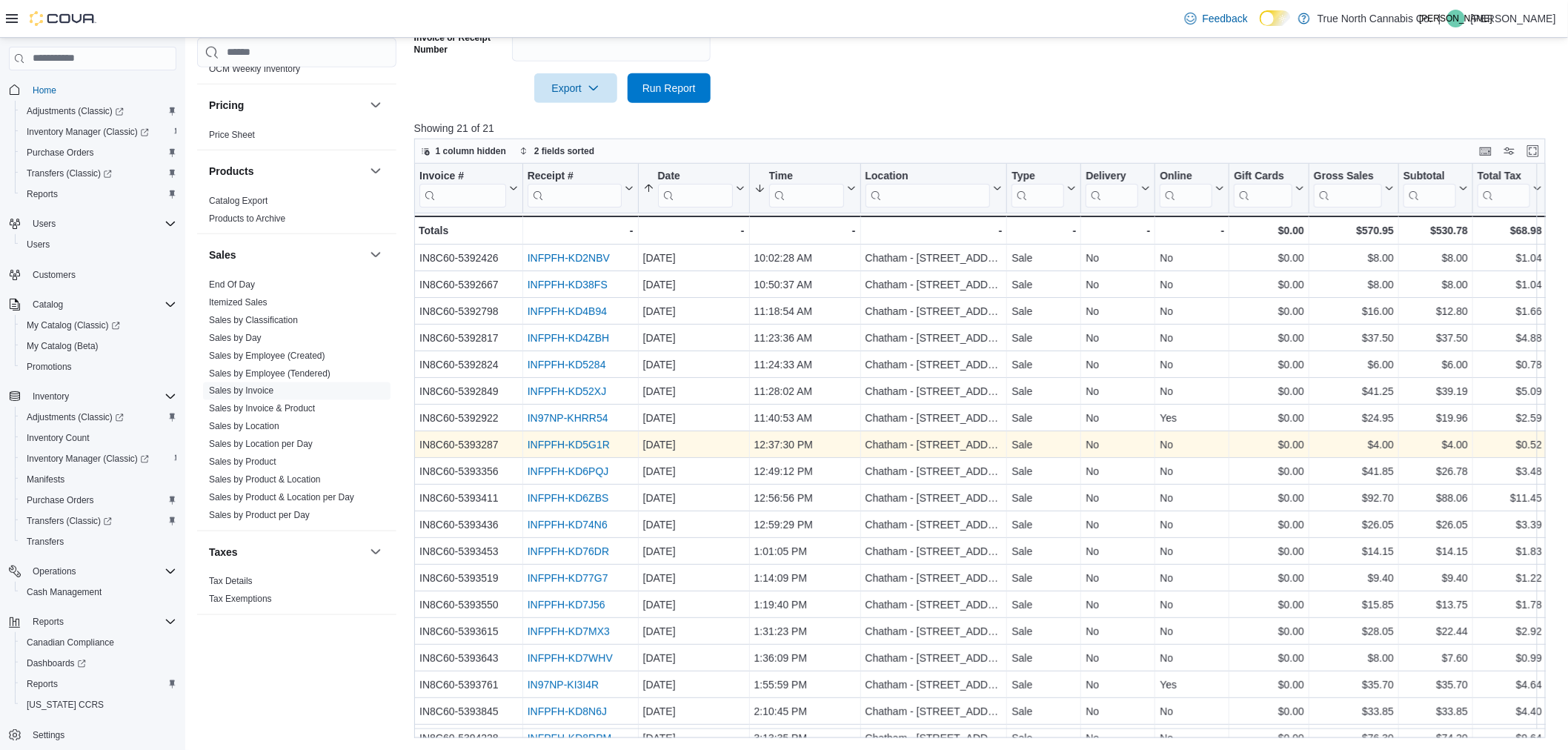
click at [579, 439] on link "INFPFH-KD5G1R" at bounding box center [567, 444] width 82 height 12
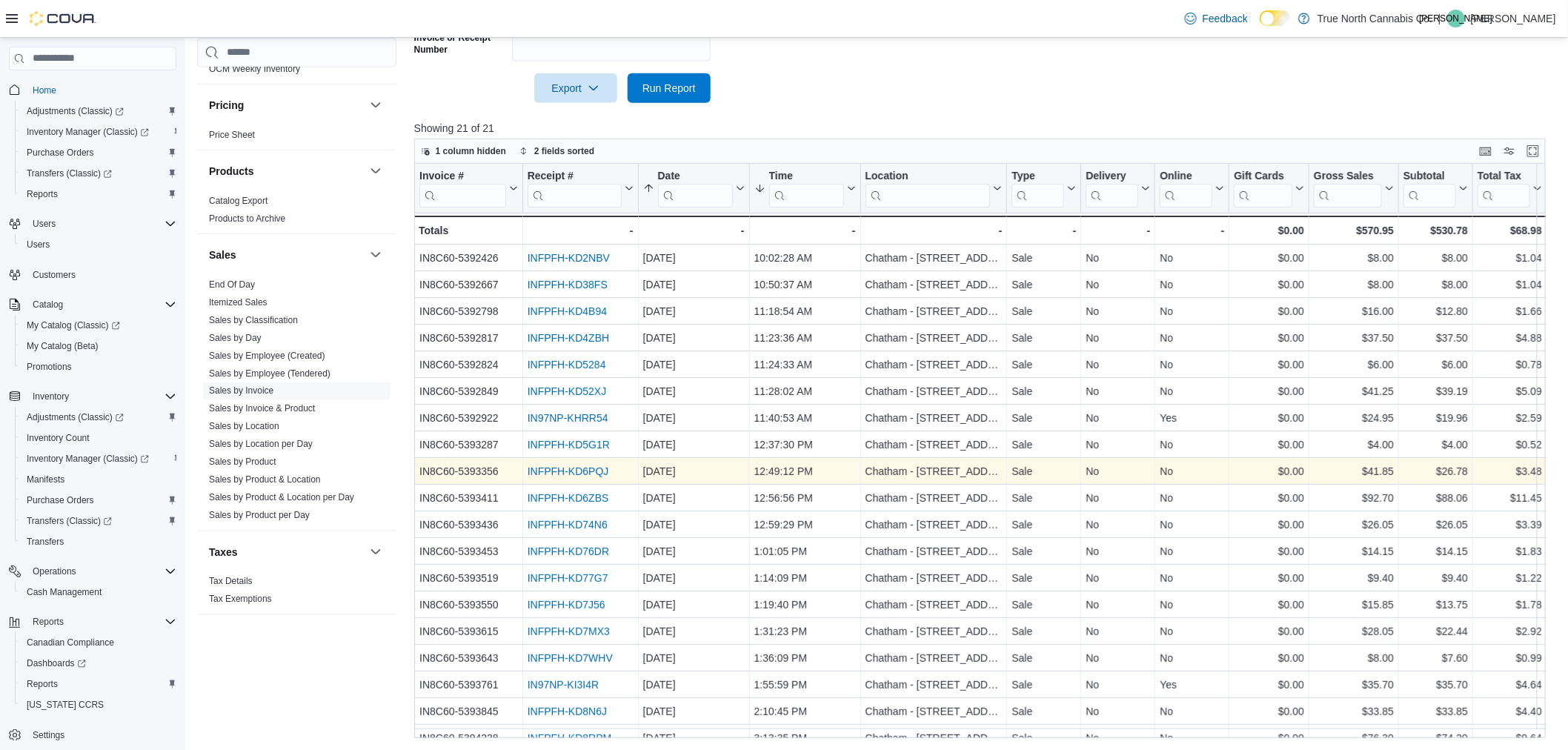
click at [555, 470] on link "INFPFH-KD6PQJ" at bounding box center [567, 471] width 81 height 12
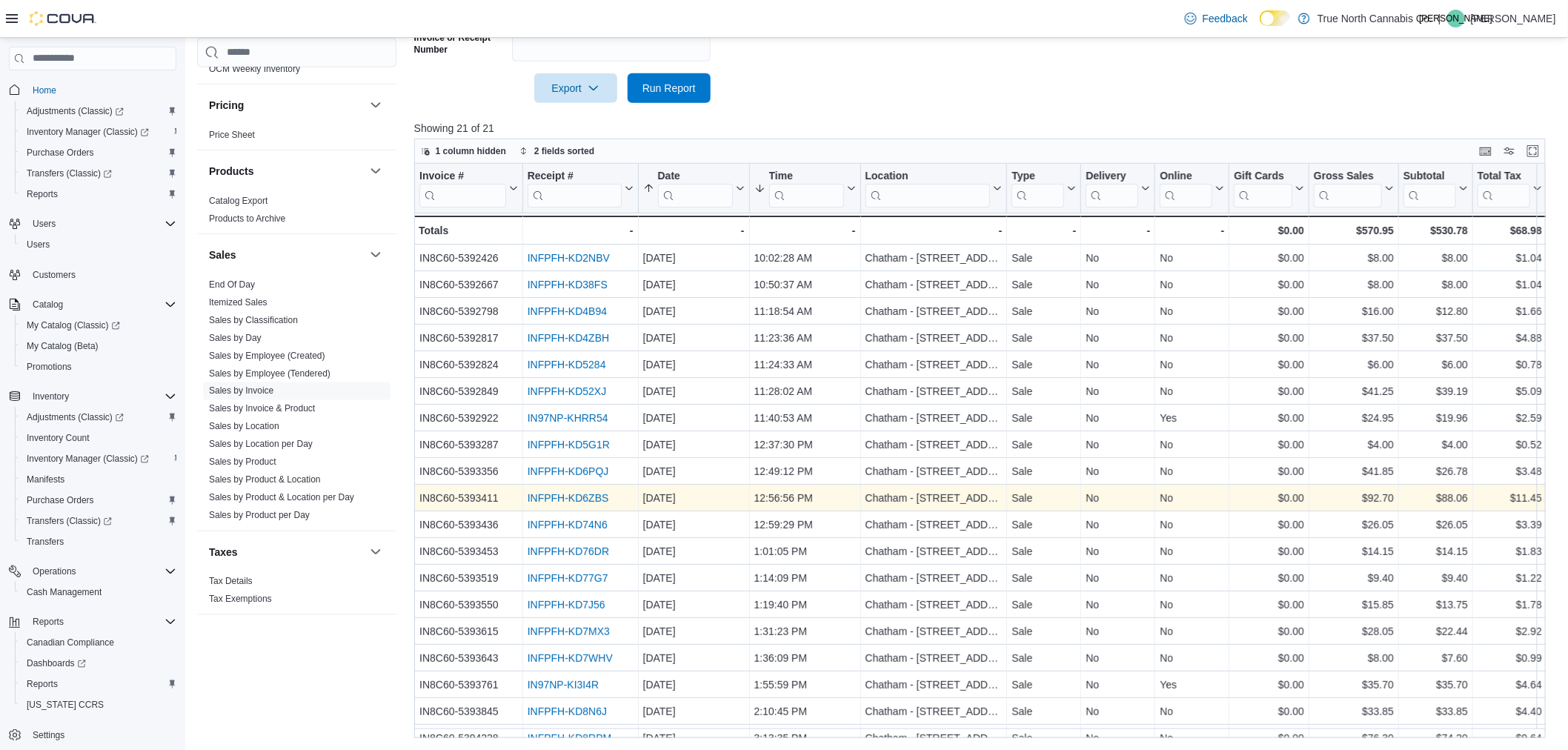
click at [573, 495] on link "INFPFH-KD6ZBS" at bounding box center [567, 498] width 81 height 12
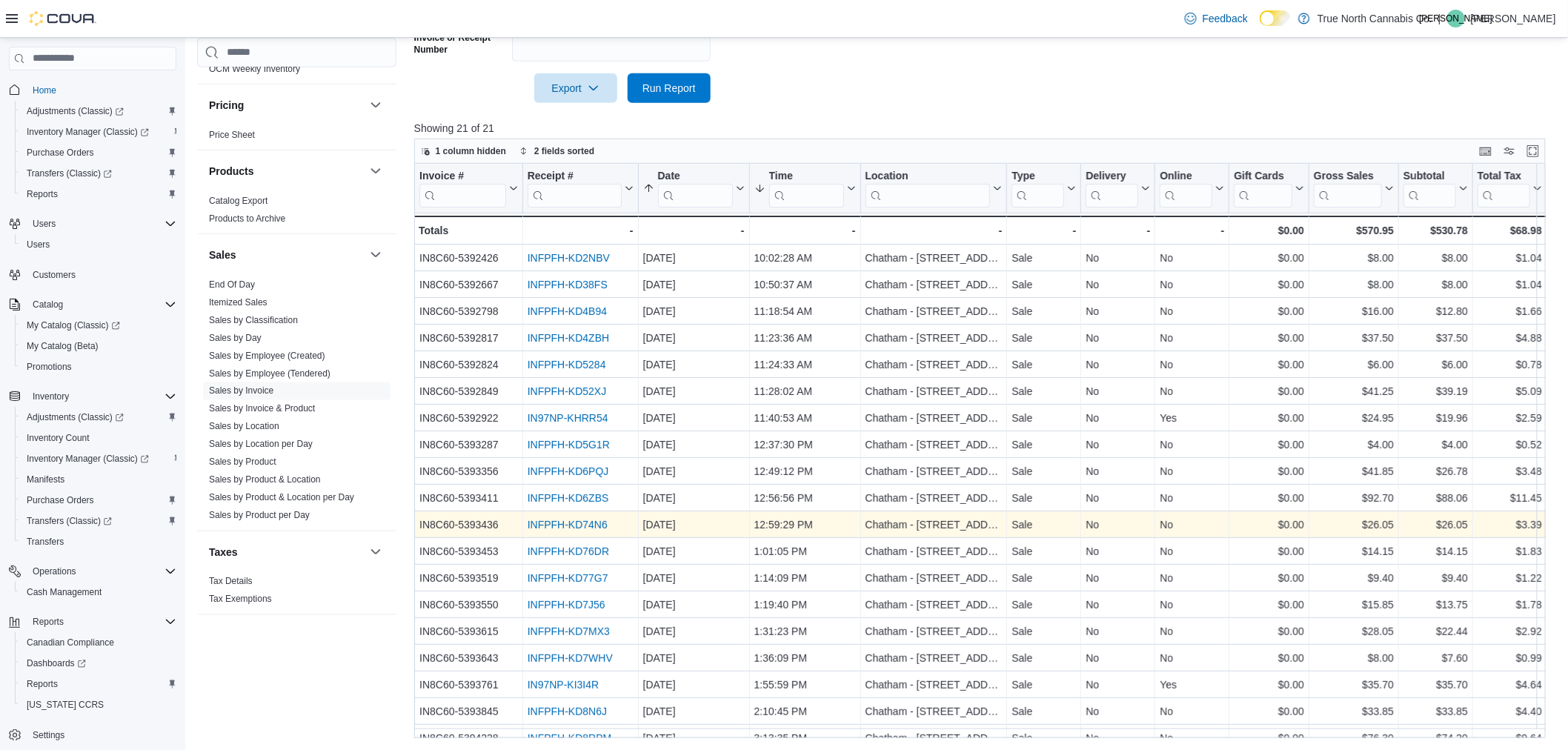
click at [598, 524] on link "INFPFH-KD74N6" at bounding box center [566, 524] width 80 height 12
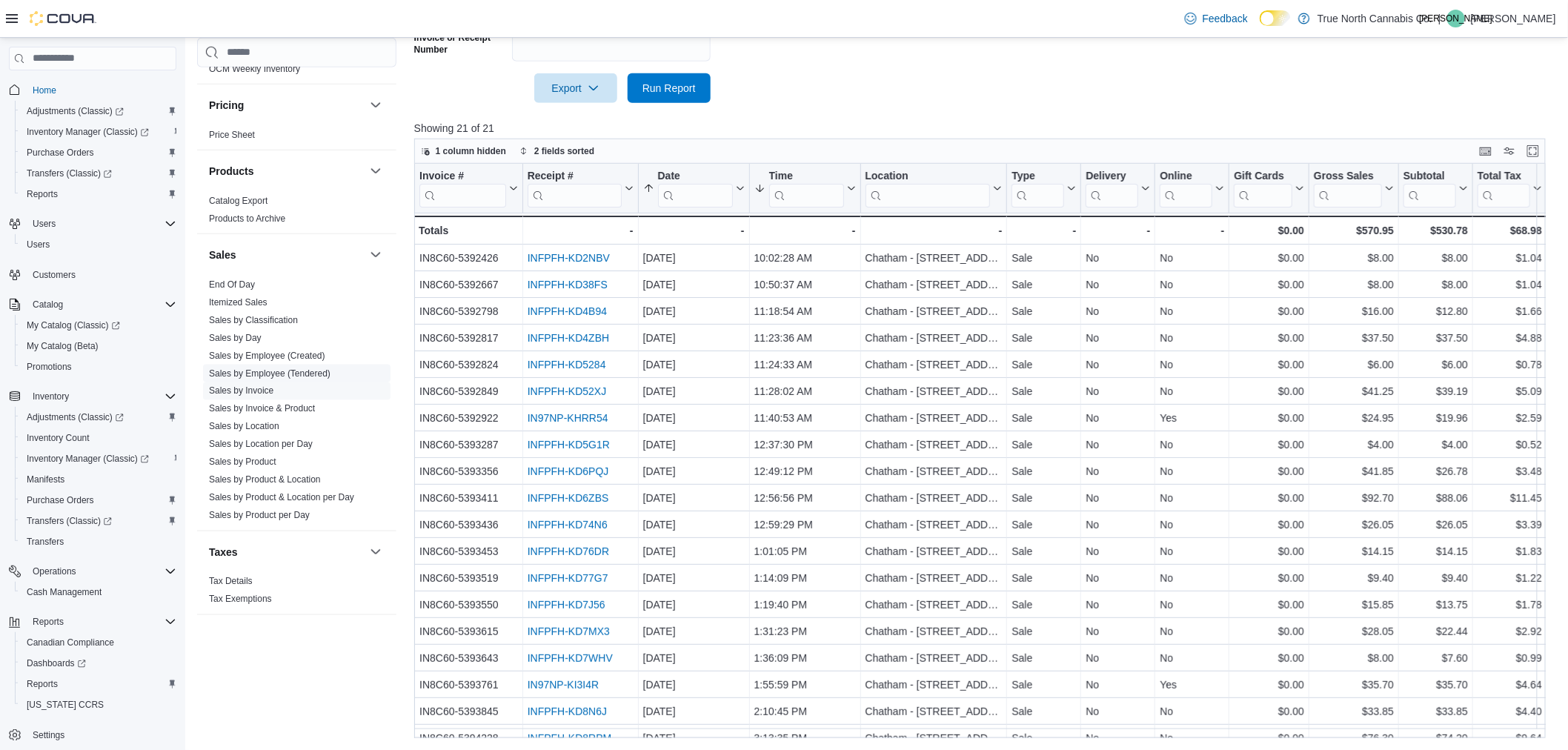
click at [278, 371] on link "Sales by Employee (Tendered)" at bounding box center [270, 373] width 122 height 11
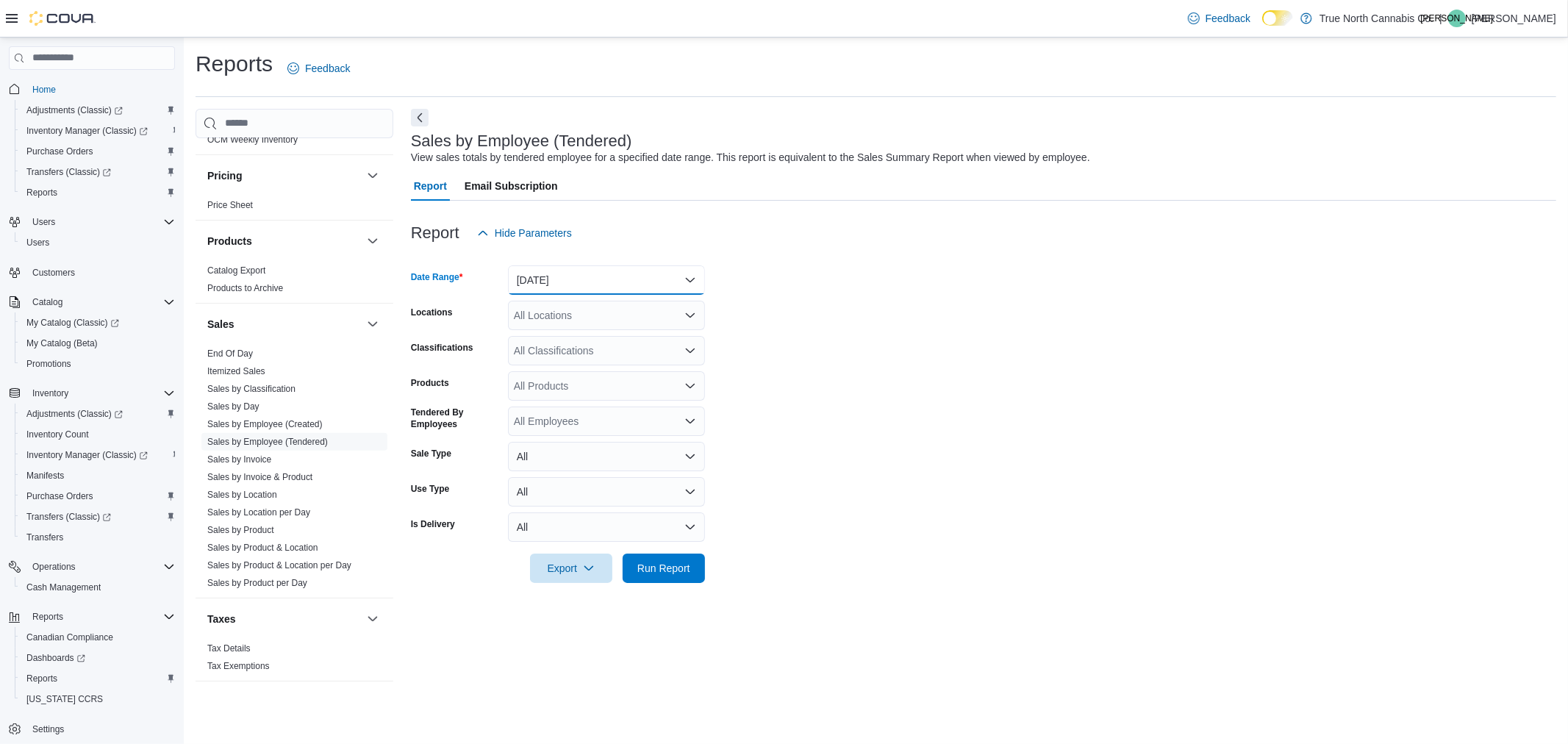
click at [648, 290] on button "Yesterday" at bounding box center [606, 280] width 197 height 30
click at [622, 332] on span "Today" at bounding box center [614, 339] width 167 height 18
click at [589, 318] on div "All Locations" at bounding box center [606, 315] width 197 height 30
click at [670, 280] on button "Today" at bounding box center [606, 280] width 197 height 30
click at [606, 310] on span "Custom Date" at bounding box center [614, 309] width 167 height 18
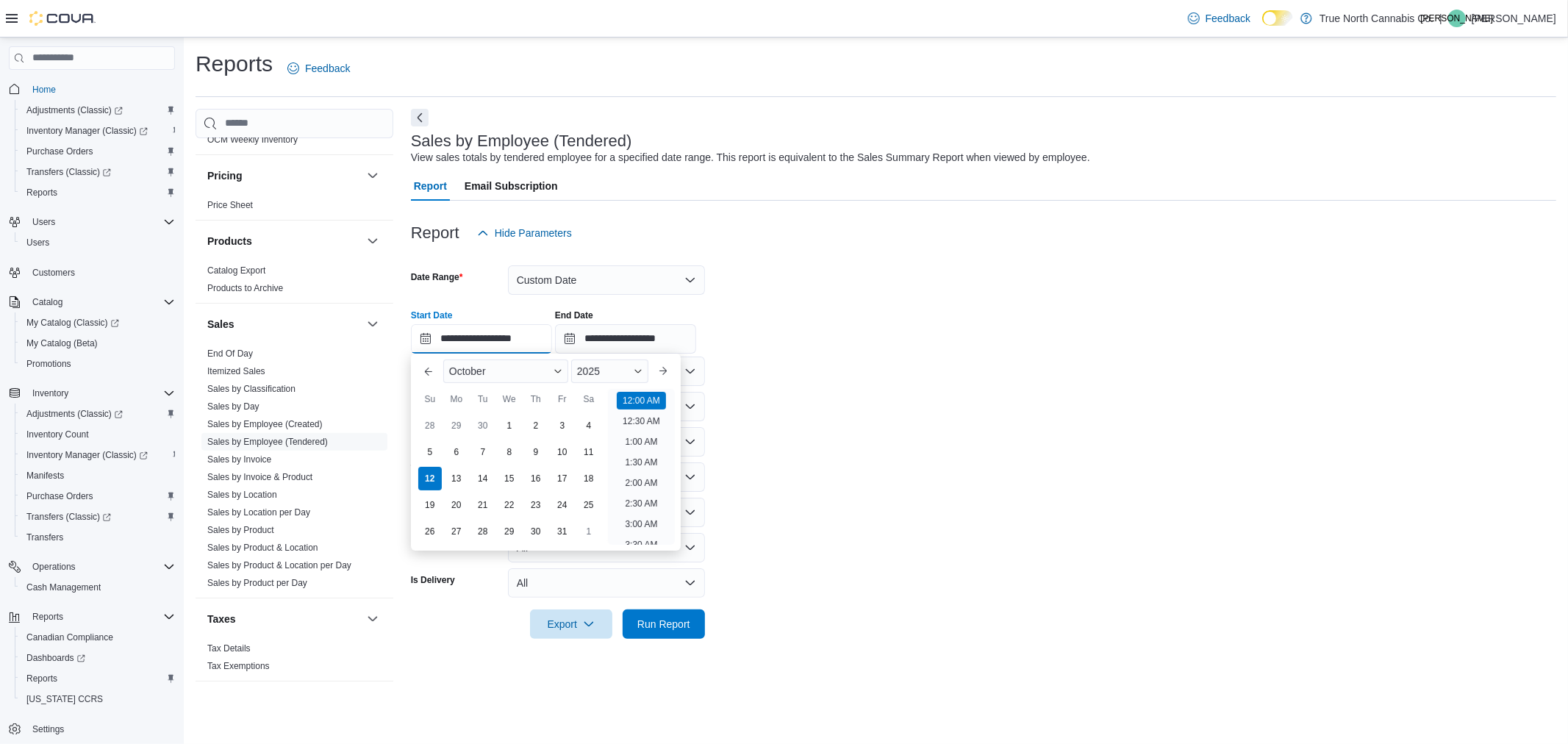
click at [437, 334] on input "**********" at bounding box center [481, 338] width 141 height 30
click at [434, 452] on div "5" at bounding box center [429, 452] width 26 height 26
type input "**********"
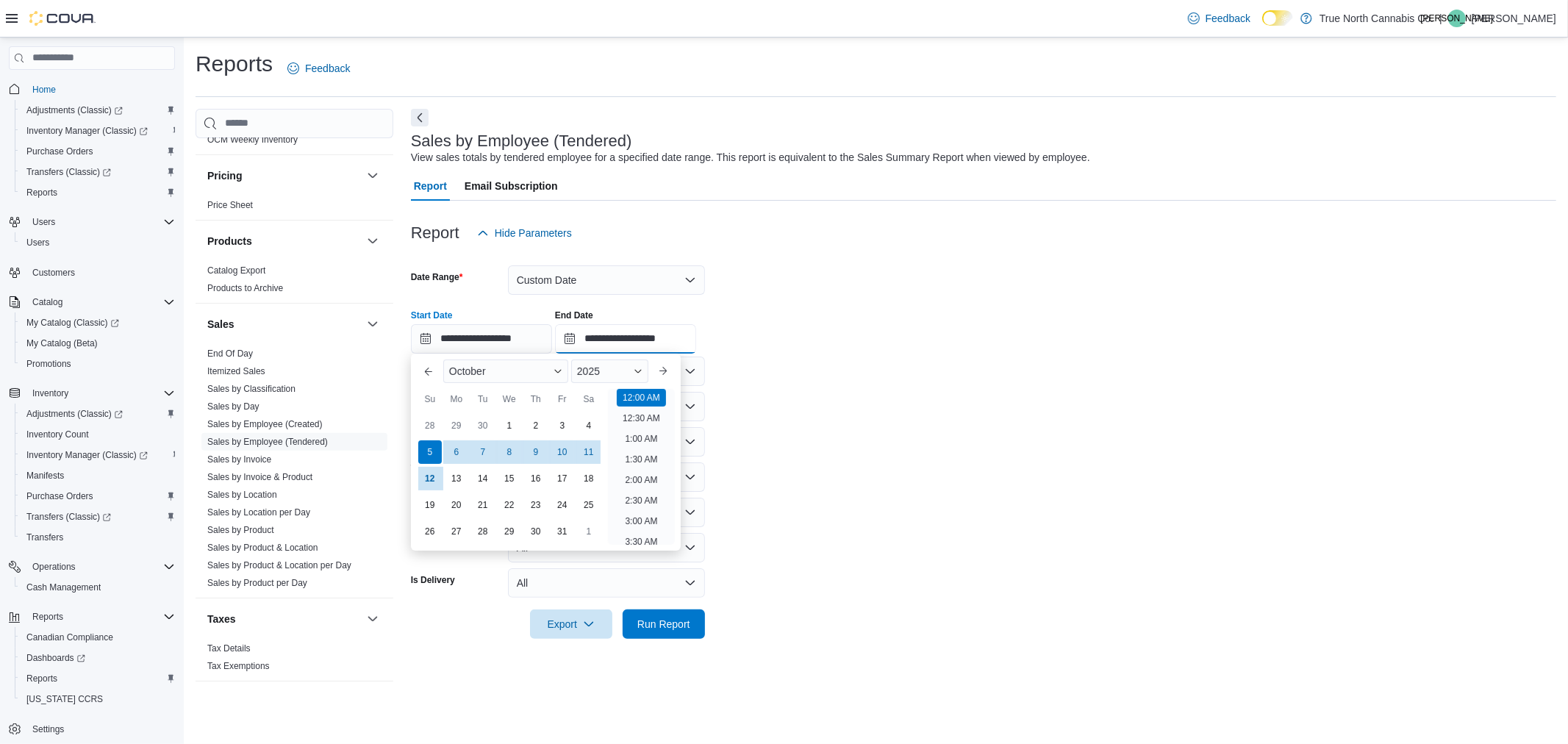
click at [645, 333] on input "**********" at bounding box center [626, 338] width 141 height 30
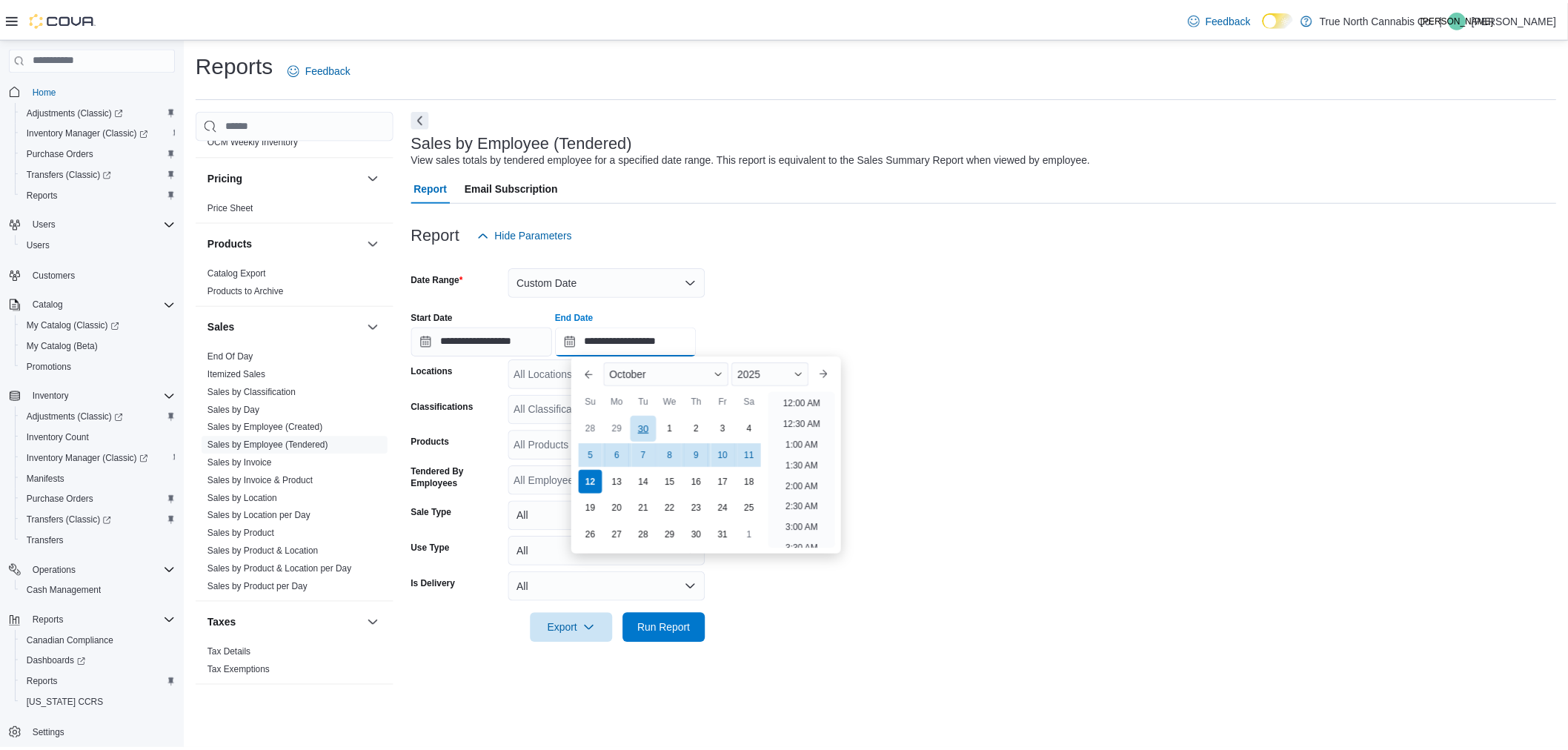
scroll to position [841, 0]
click at [757, 461] on div "11" at bounding box center [755, 455] width 26 height 26
type input "**********"
click at [820, 287] on form "**********" at bounding box center [991, 446] width 1155 height 394
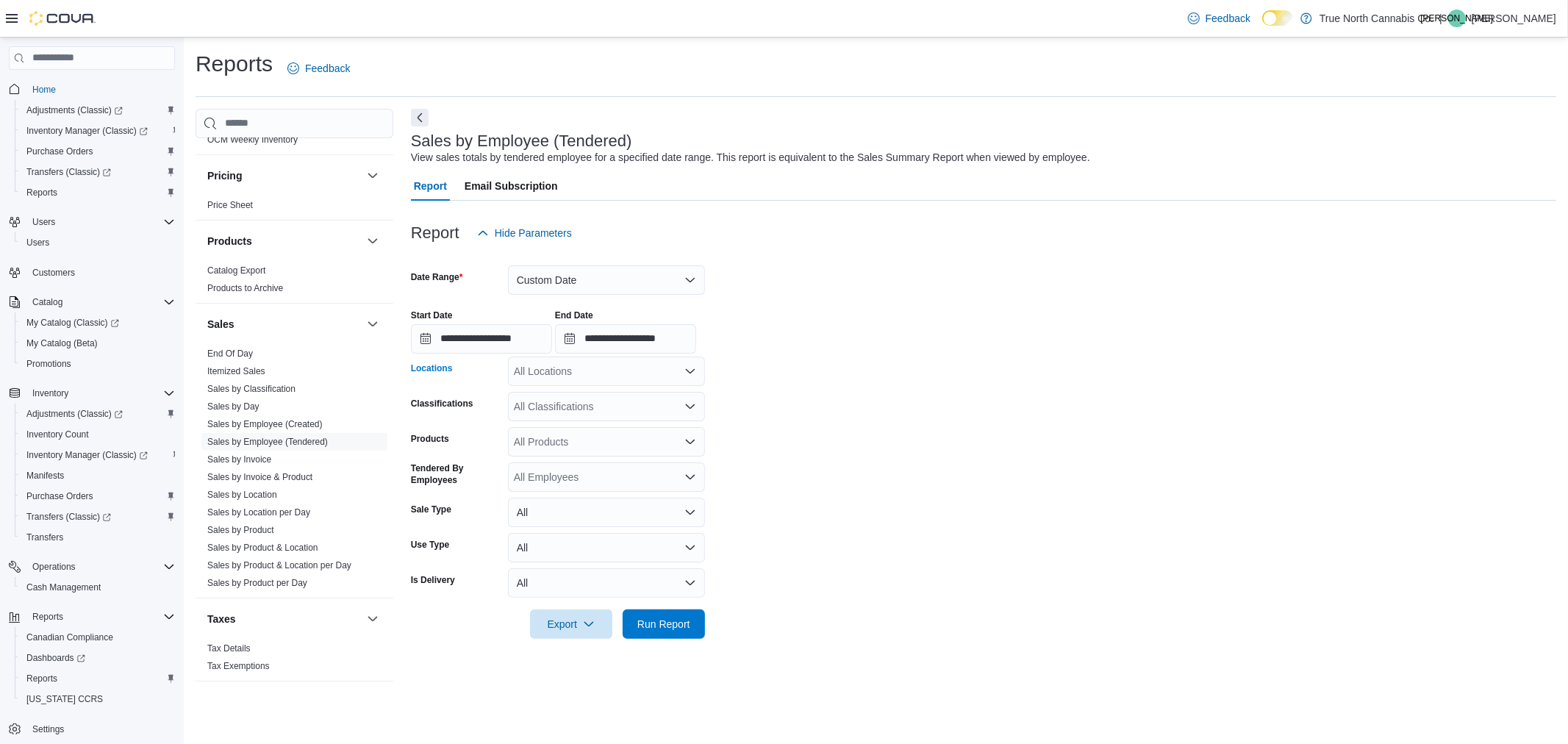
click at [626, 371] on div "All Locations" at bounding box center [606, 371] width 197 height 30
type input "***"
click at [630, 392] on span "Chatham McNaughton Ave" at bounding box center [614, 395] width 149 height 14
click at [676, 628] on span "Run Report" at bounding box center [664, 623] width 53 height 14
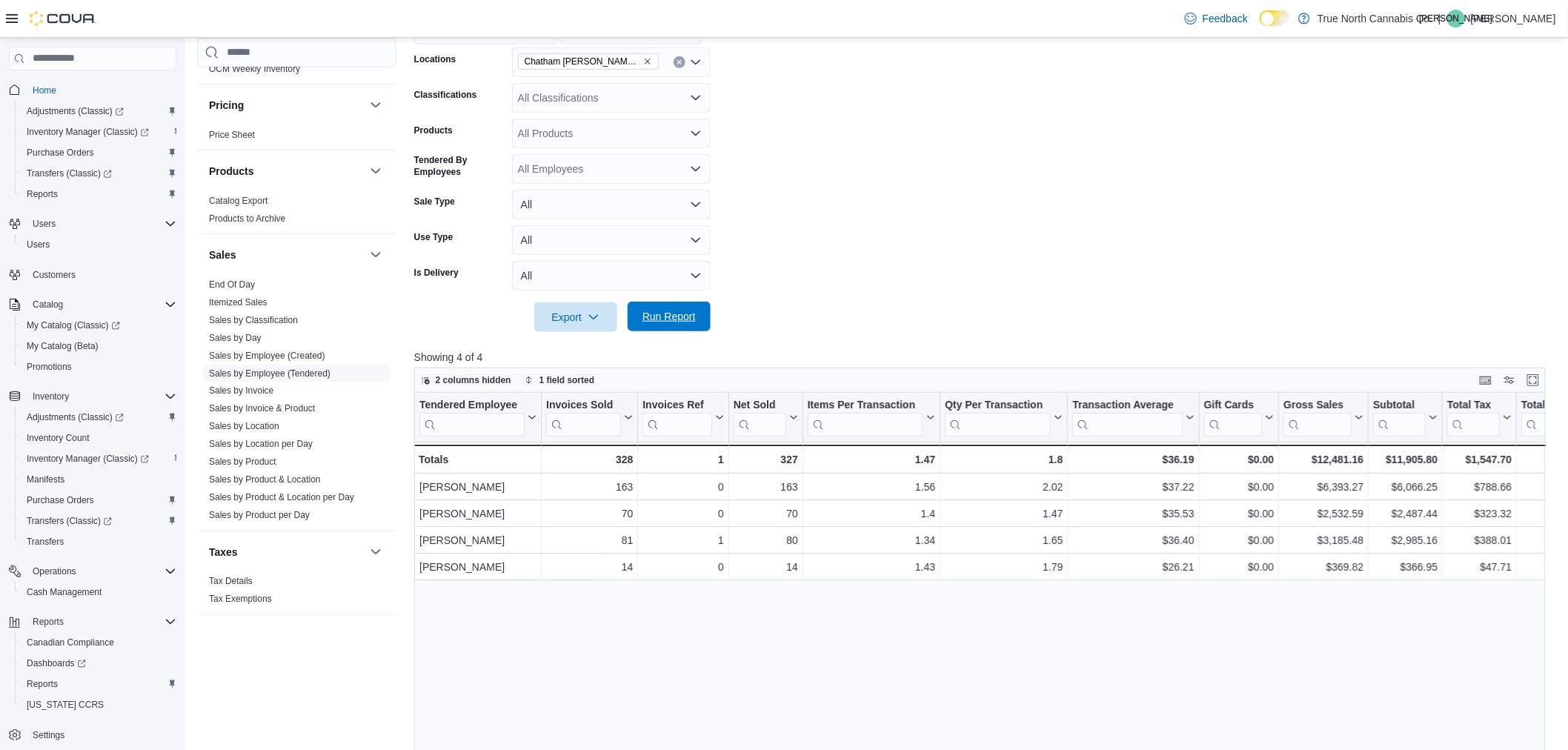
scroll to position [247, 0]
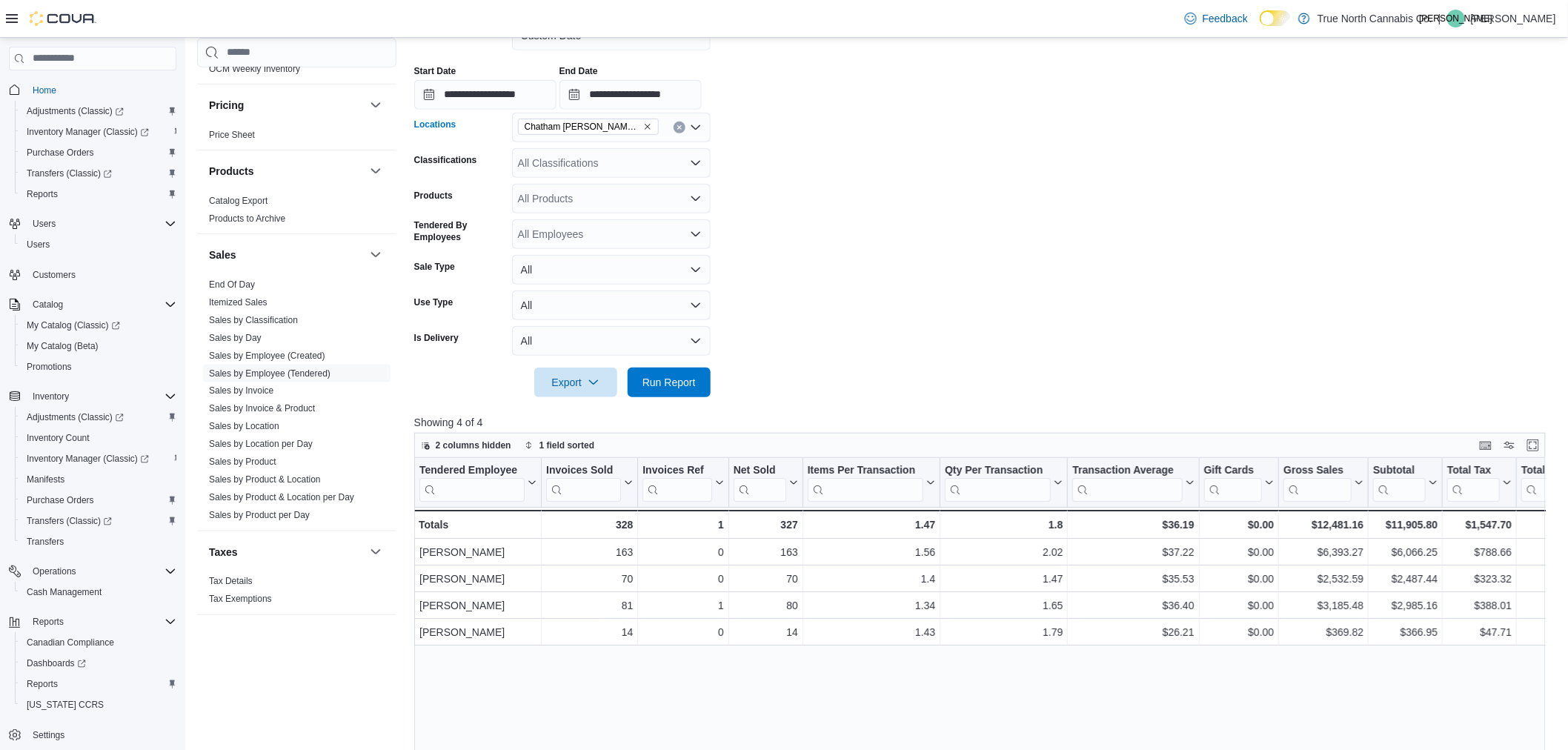
click at [680, 131] on button "Clear input" at bounding box center [679, 127] width 12 height 12
click at [660, 129] on div "All Locations Combo box. Selected. Combo box input. All Locations. Type some te…" at bounding box center [611, 127] width 198 height 30
type input "****"
click at [650, 173] on span "Chatham - 85 King St W" at bounding box center [620, 173] width 154 height 14
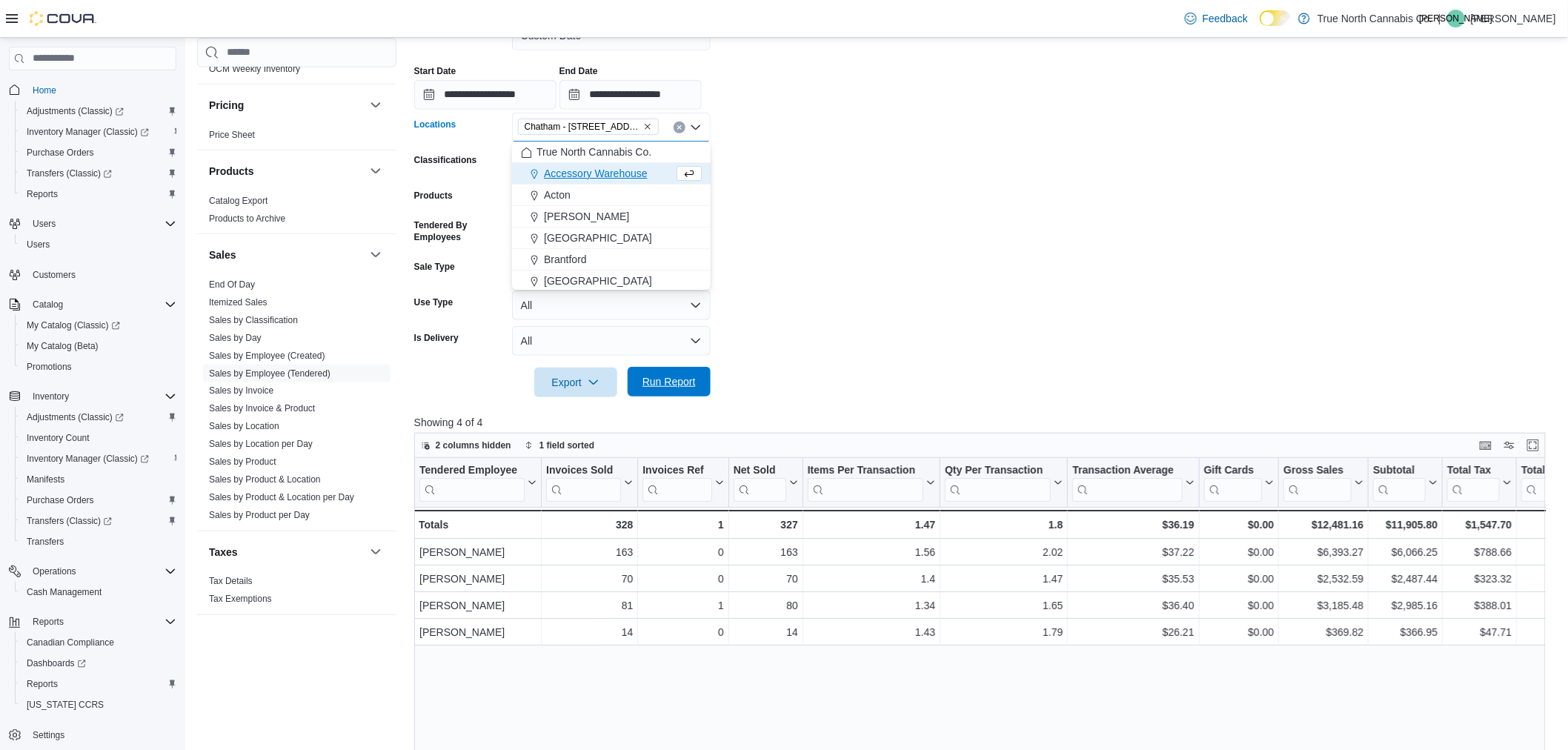
click at [683, 393] on span "Run Report" at bounding box center [669, 381] width 65 height 30
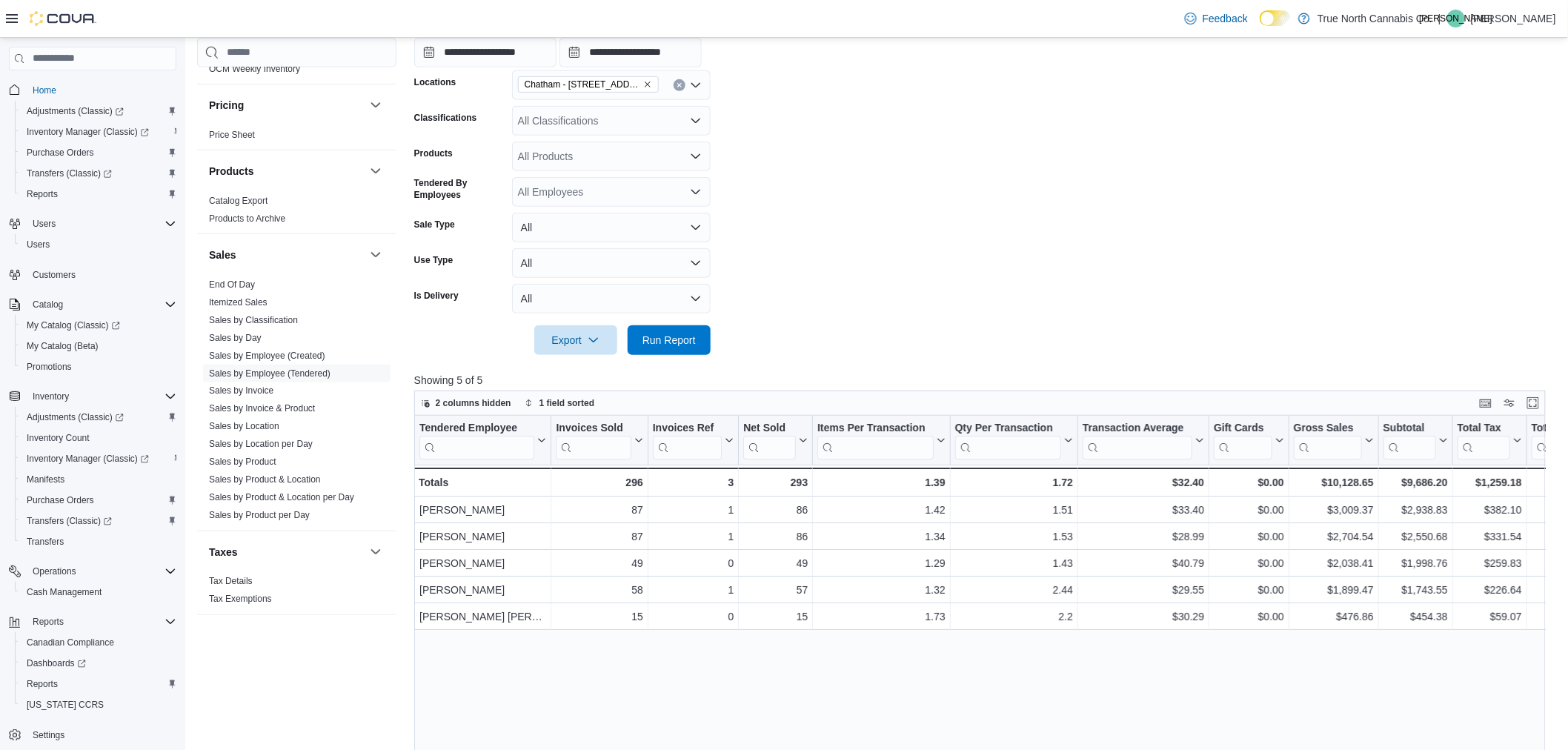
scroll to position [82, 0]
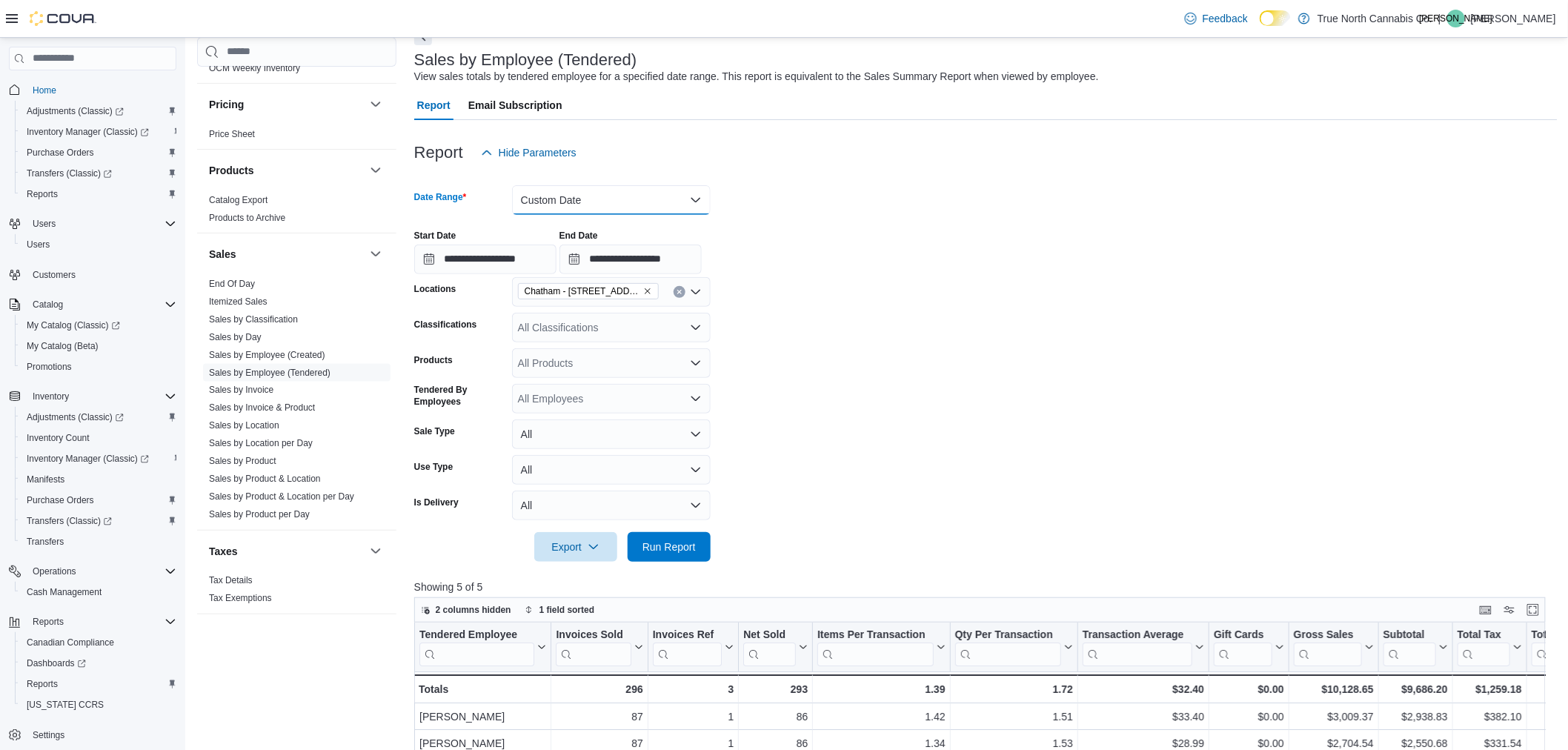
click at [590, 189] on button "Custom Date" at bounding box center [611, 199] width 198 height 30
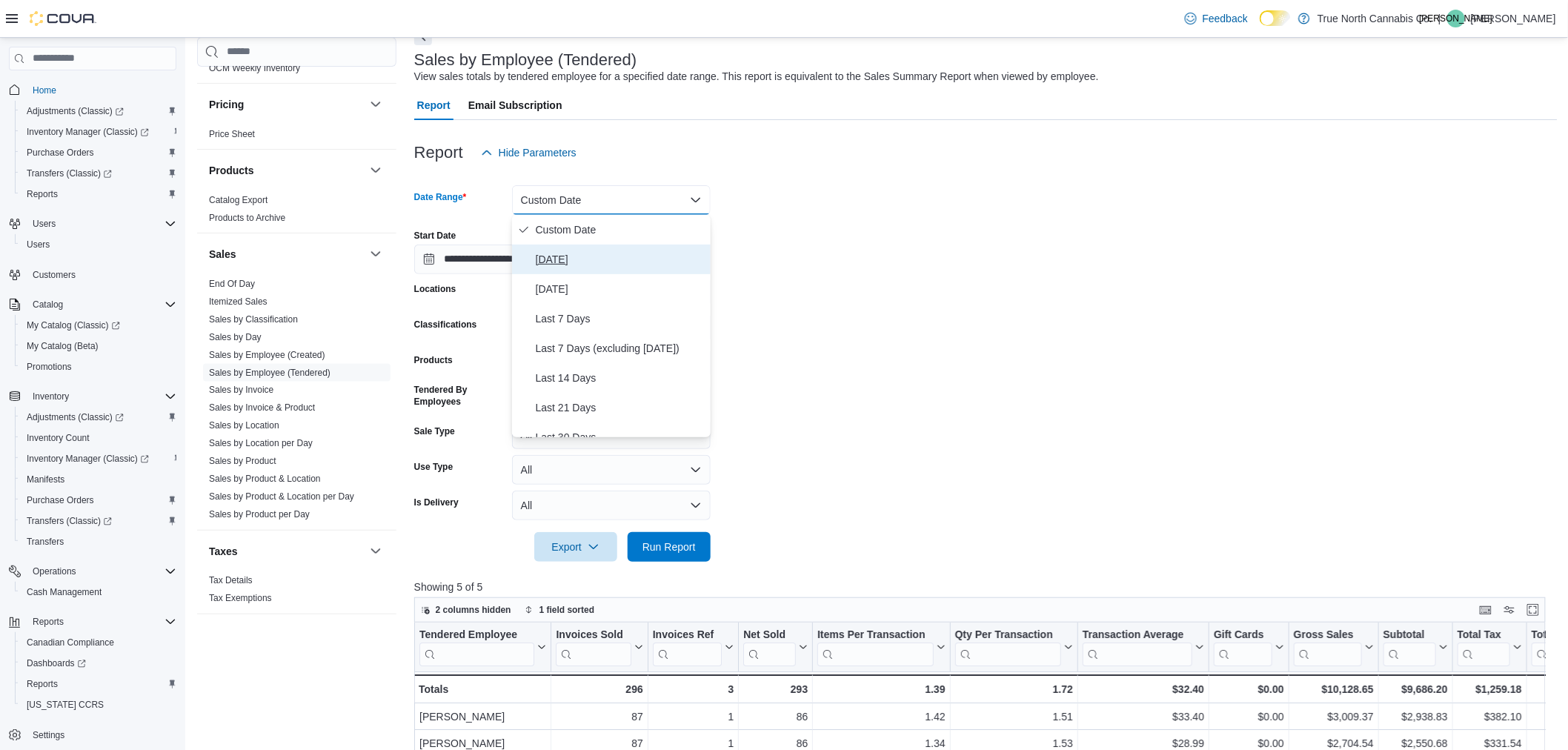
click at [586, 256] on span "Today" at bounding box center [619, 260] width 169 height 18
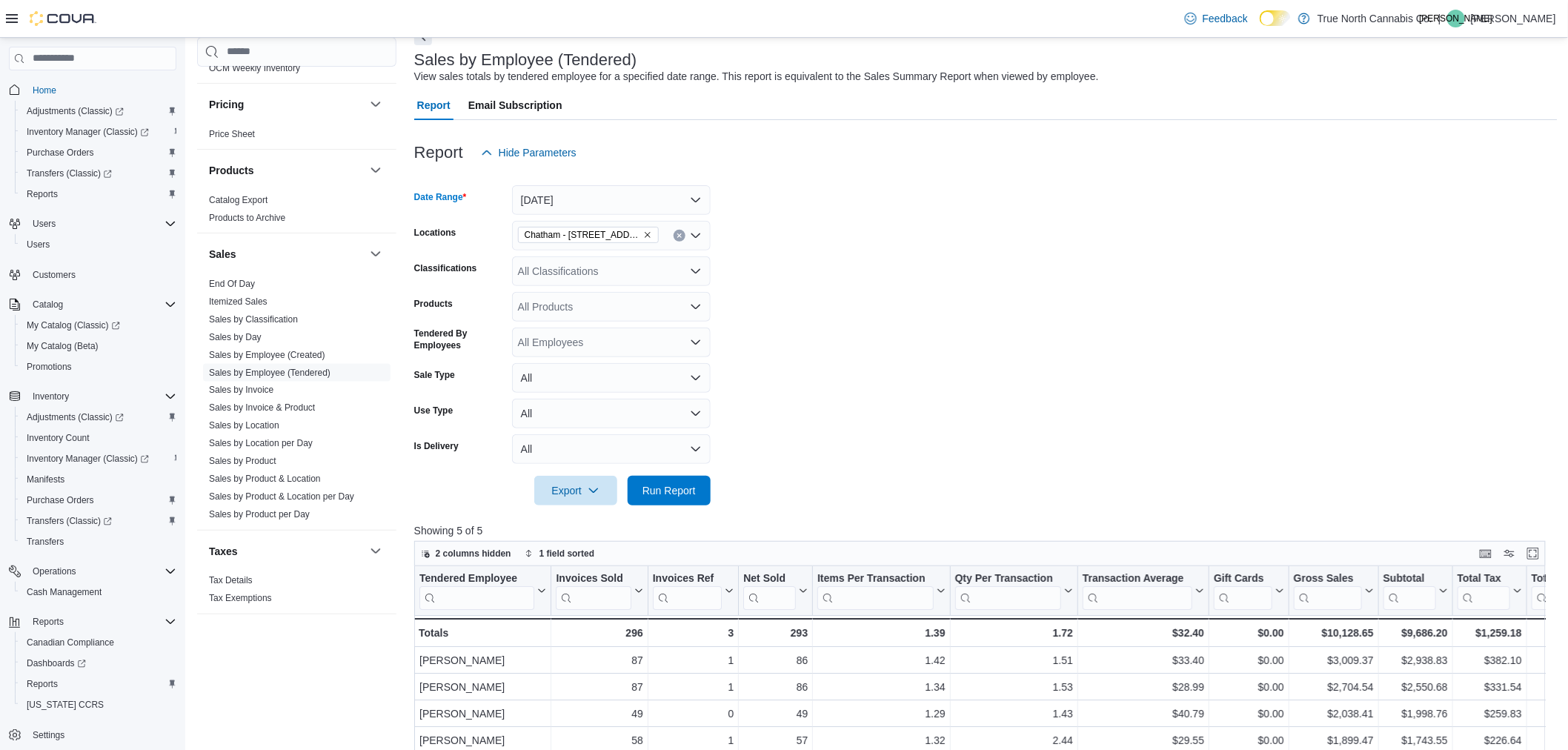
click at [656, 227] on div "Chatham - 85 King St W" at bounding box center [611, 235] width 198 height 30
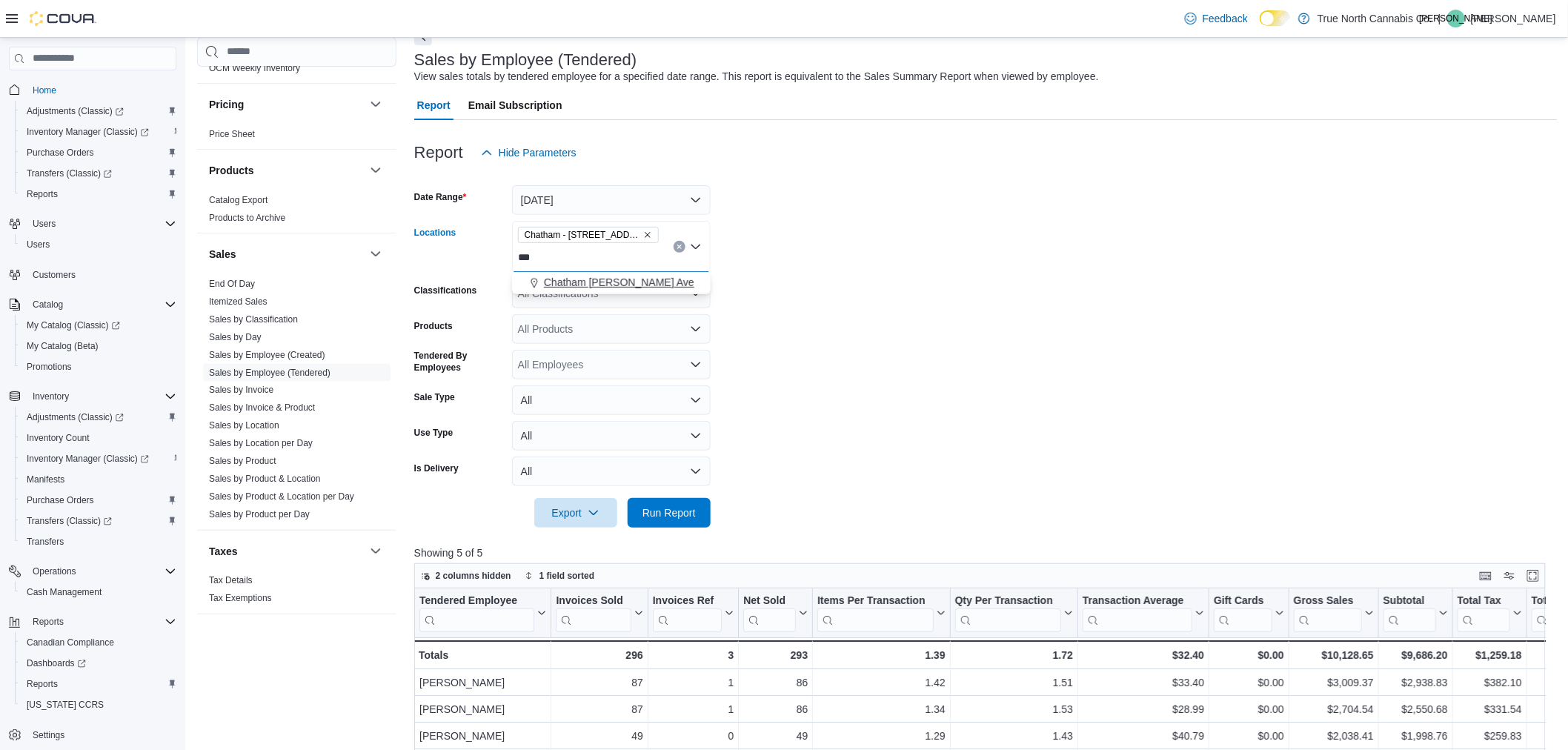
type input "***"
click at [668, 282] on span "Chatham McNaughton Ave" at bounding box center [619, 282] width 151 height 14
click at [931, 269] on form "Date Range Today Locations Chatham - 85 King St W Chatham McNaughton Ave Combo …" at bounding box center [986, 347] width 1143 height 360
click at [691, 518] on span "Run Report" at bounding box center [669, 512] width 53 height 14
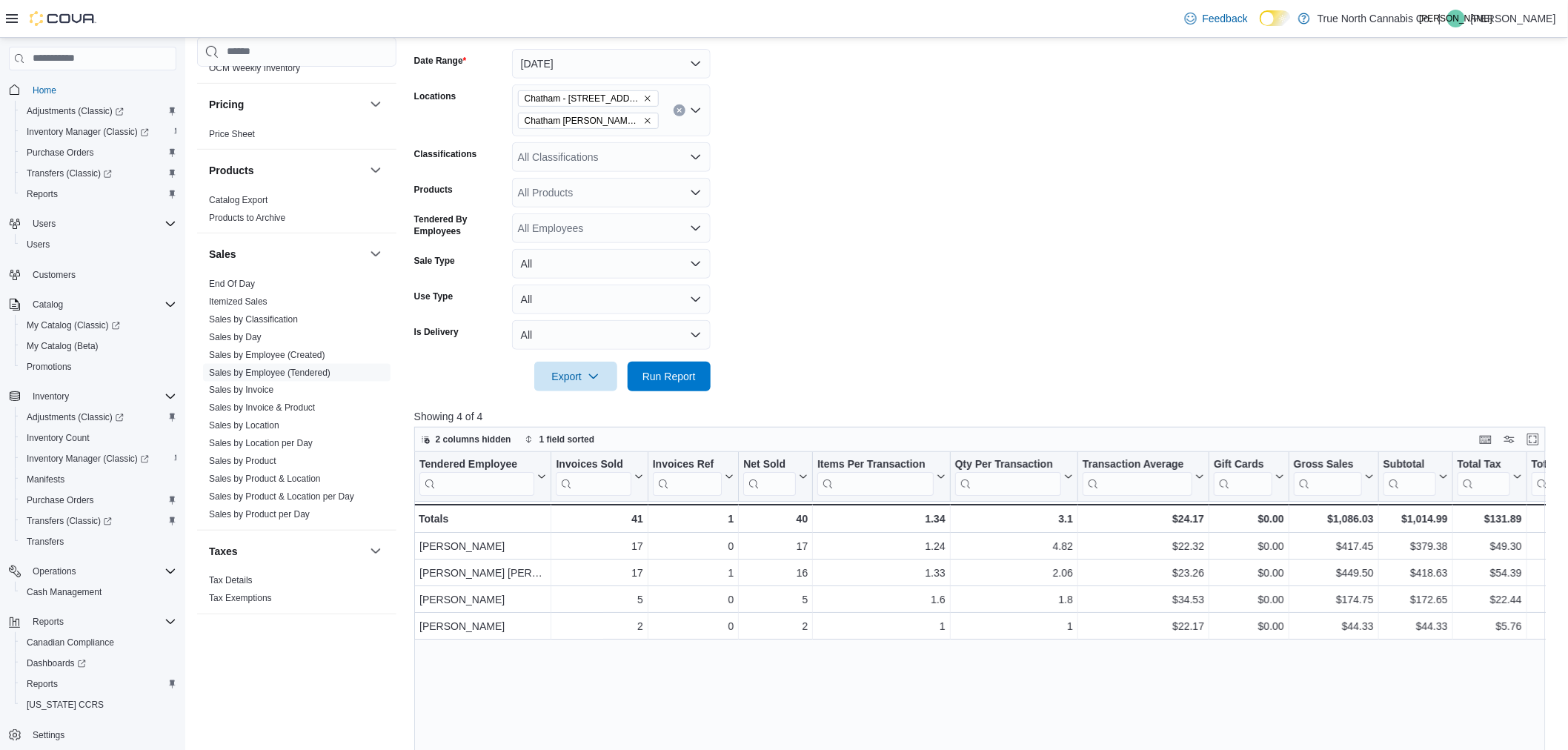
scroll to position [247, 0]
